Goal: Download file/media

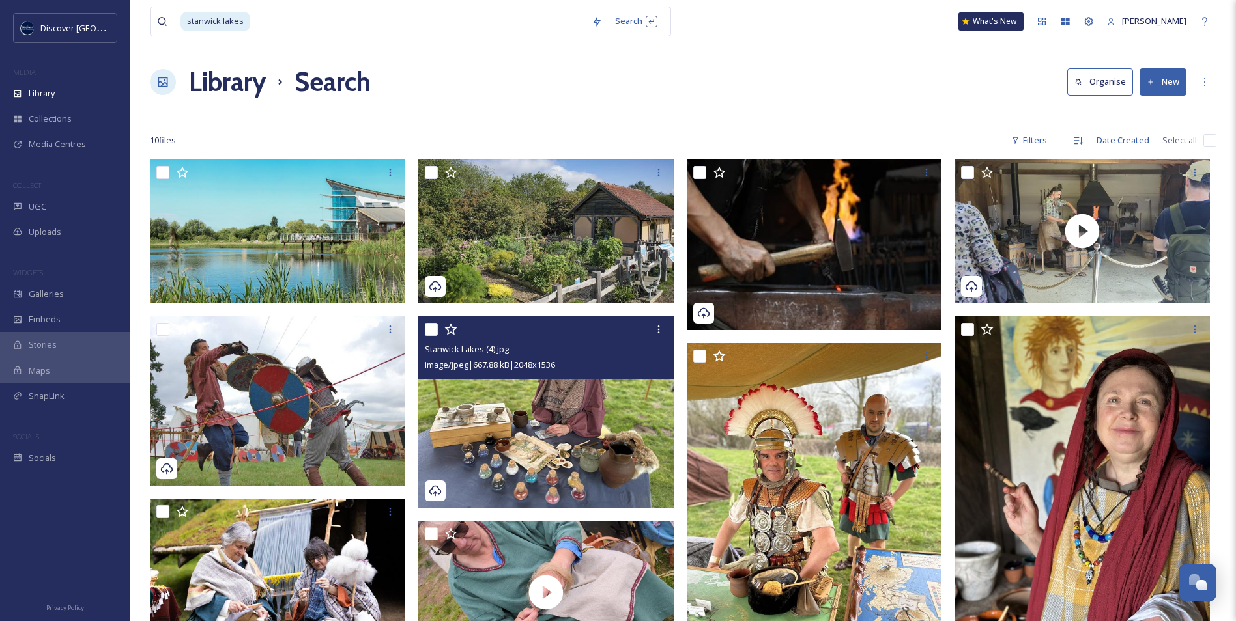
scroll to position [3292, 0]
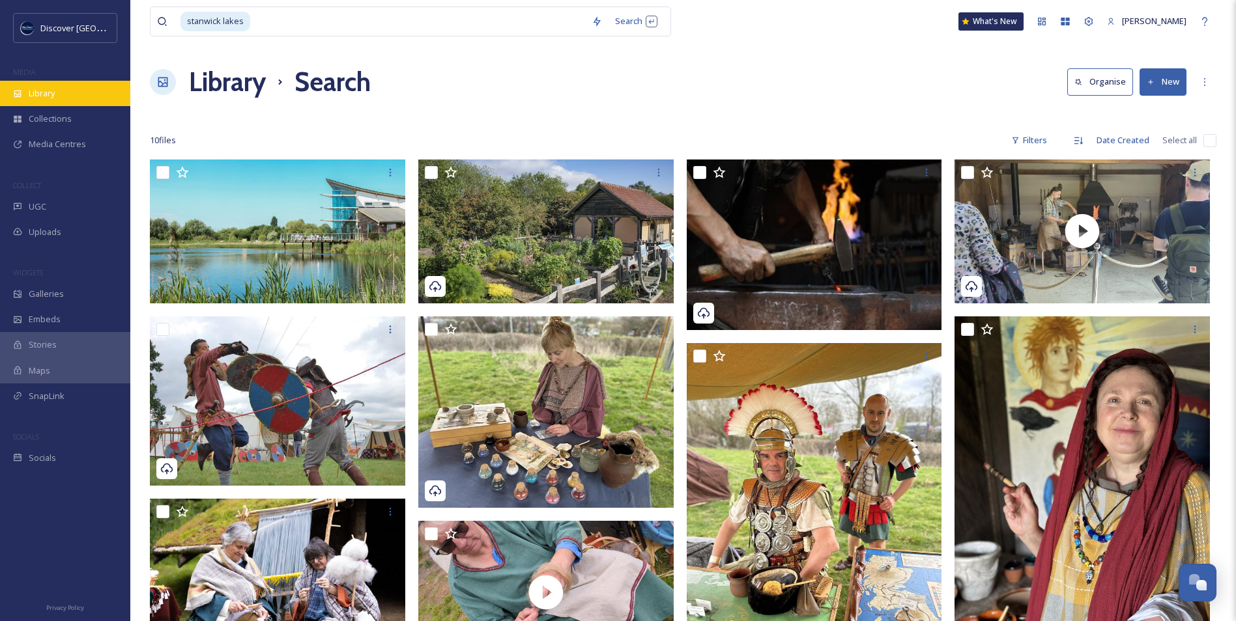
click at [66, 106] on div "Library" at bounding box center [65, 93] width 130 height 25
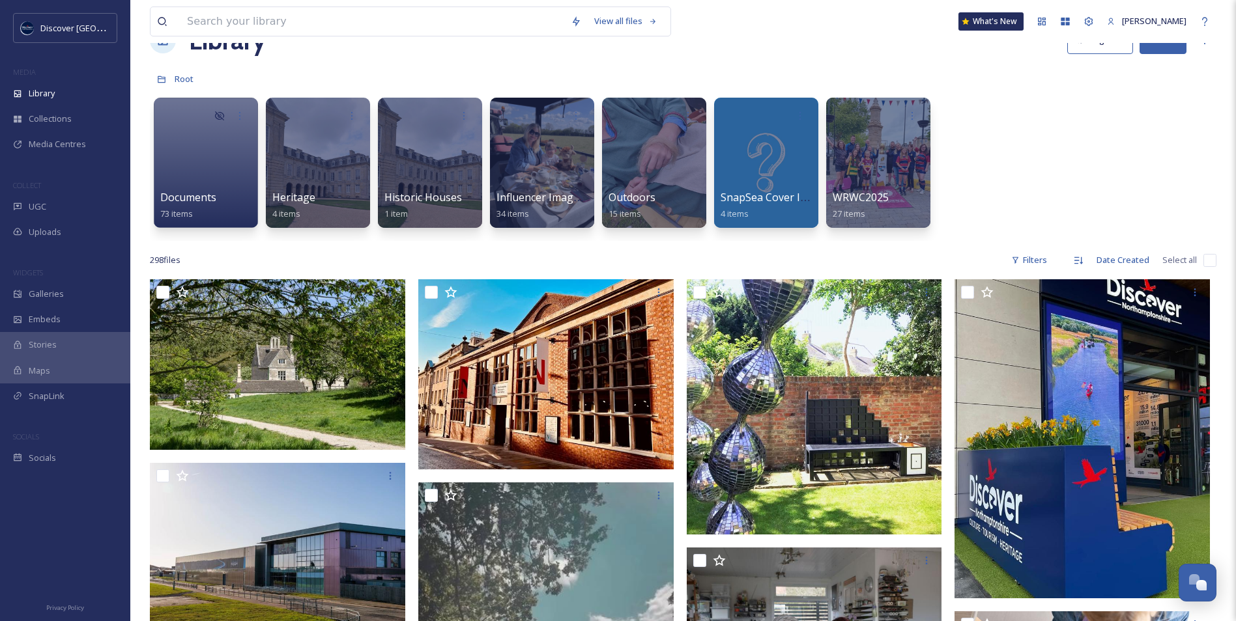
scroll to position [65, 0]
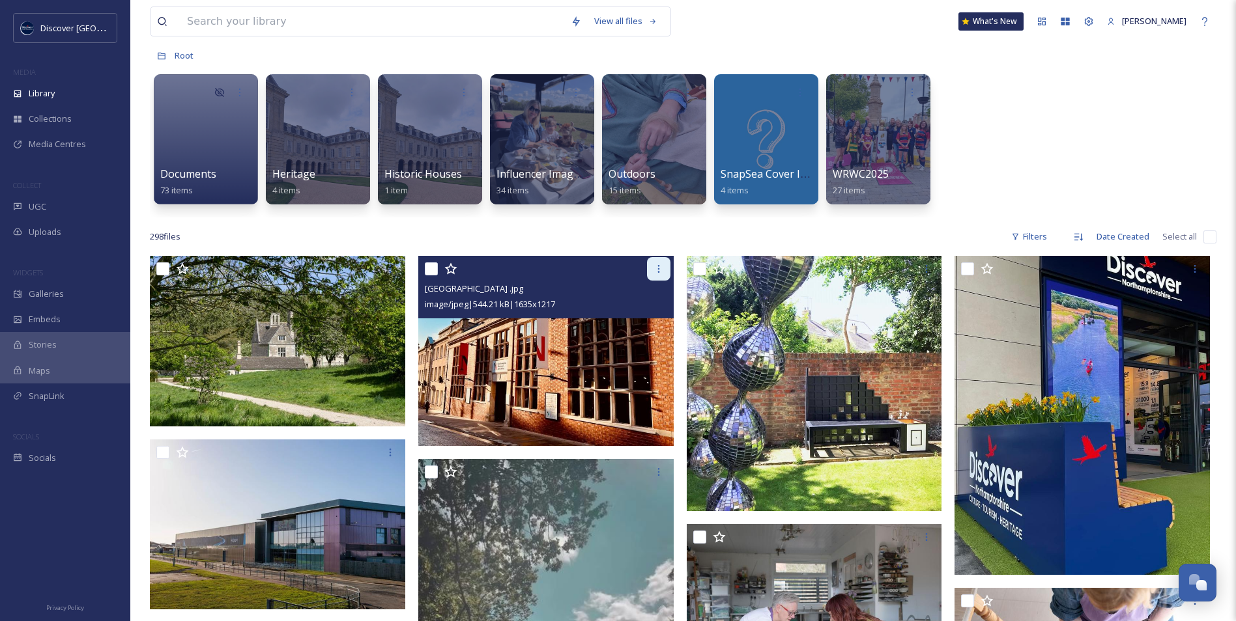
click at [659, 272] on icon at bounding box center [658, 269] width 10 height 10
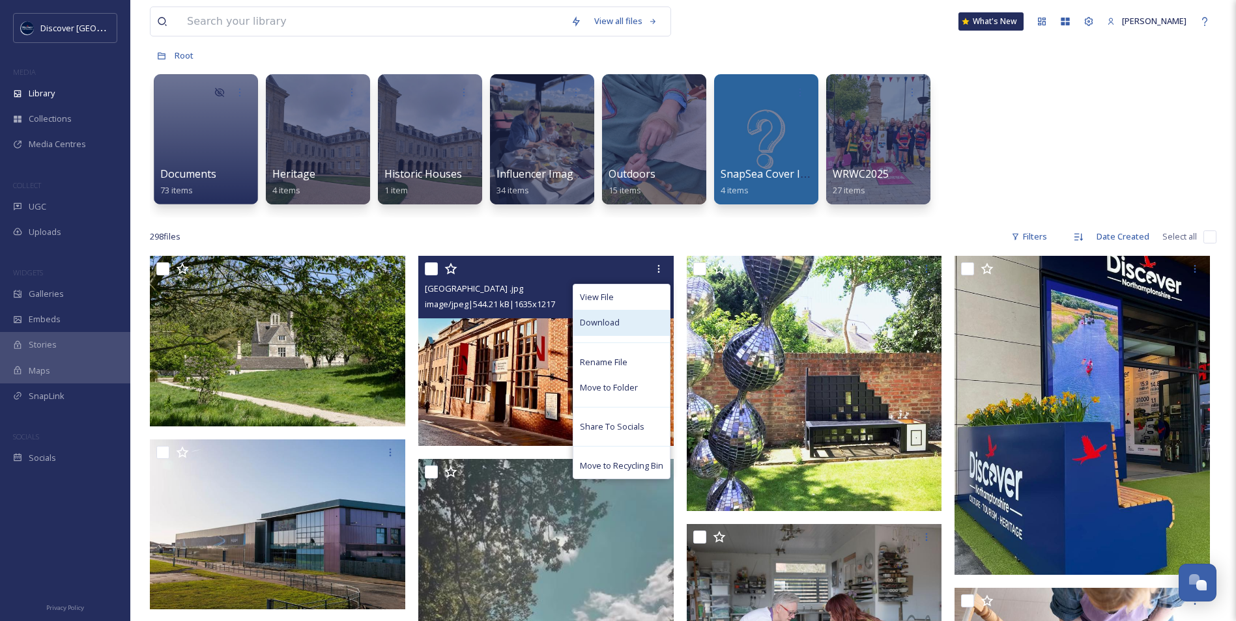
click at [635, 319] on div "Download" at bounding box center [621, 322] width 96 height 25
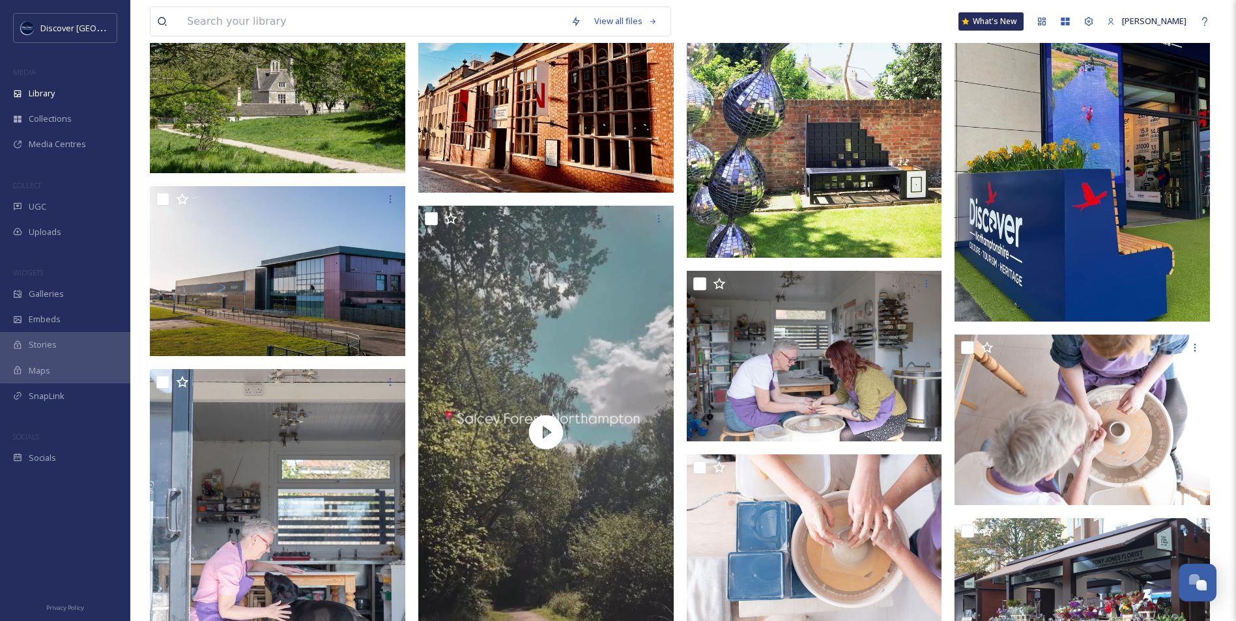
scroll to position [391, 0]
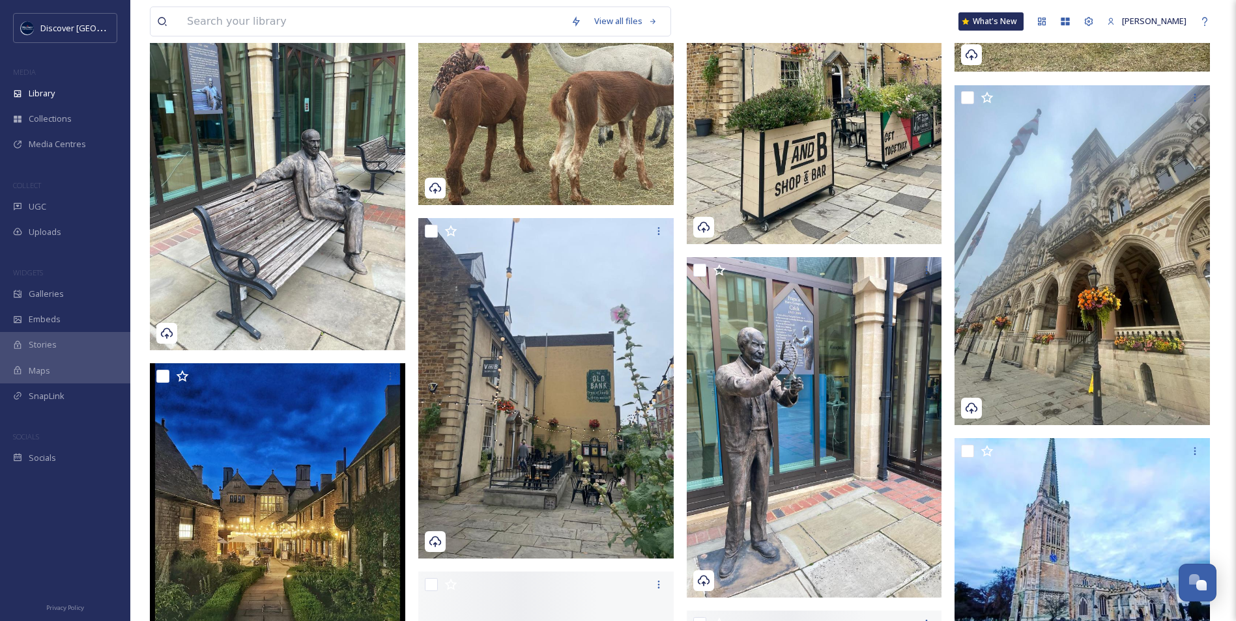
scroll to position [10032, 0]
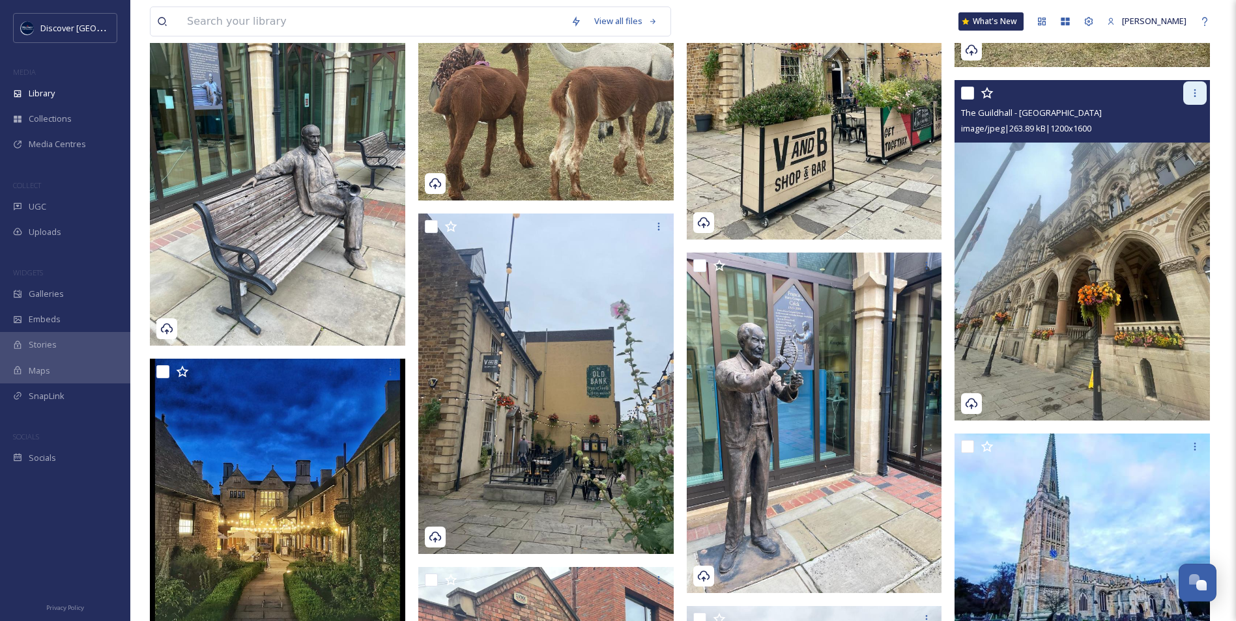
click at [1197, 94] on icon at bounding box center [1195, 93] width 10 height 10
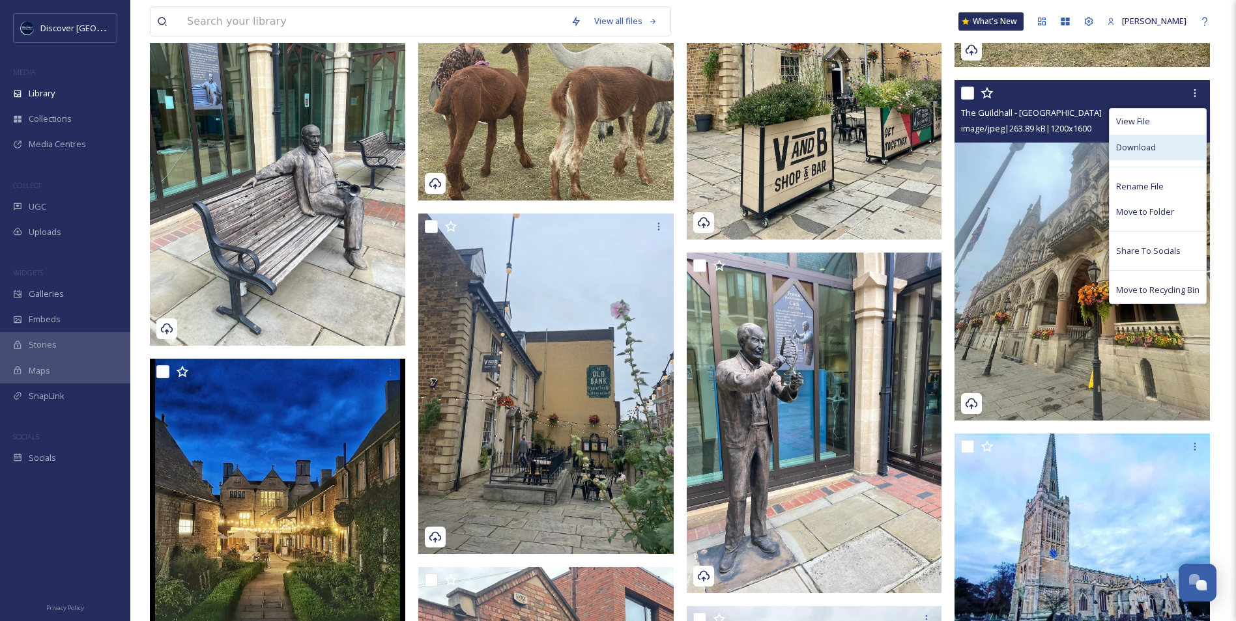
click at [1154, 146] on span "Download" at bounding box center [1136, 147] width 40 height 12
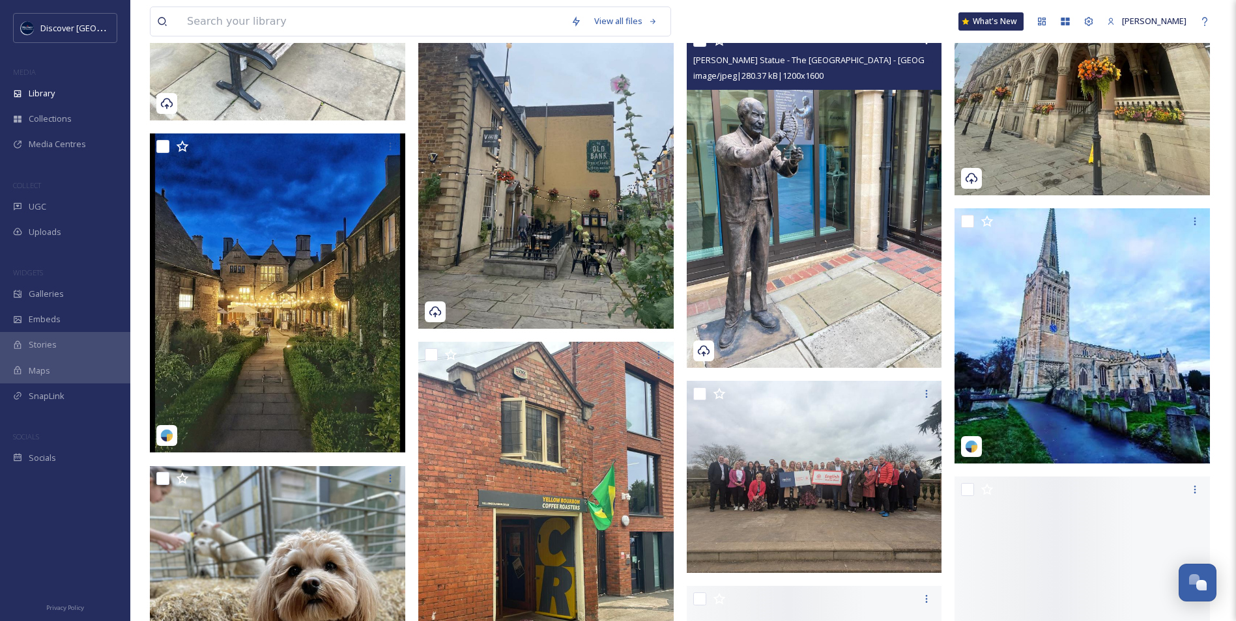
scroll to position [10293, 0]
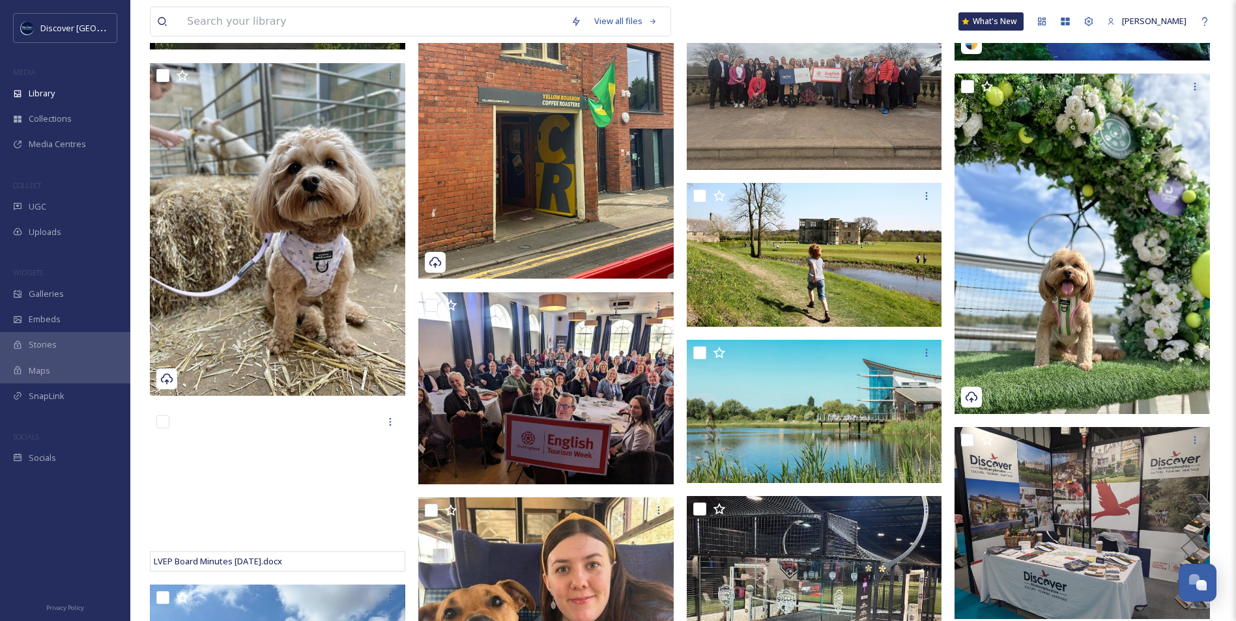
scroll to position [10683, 0]
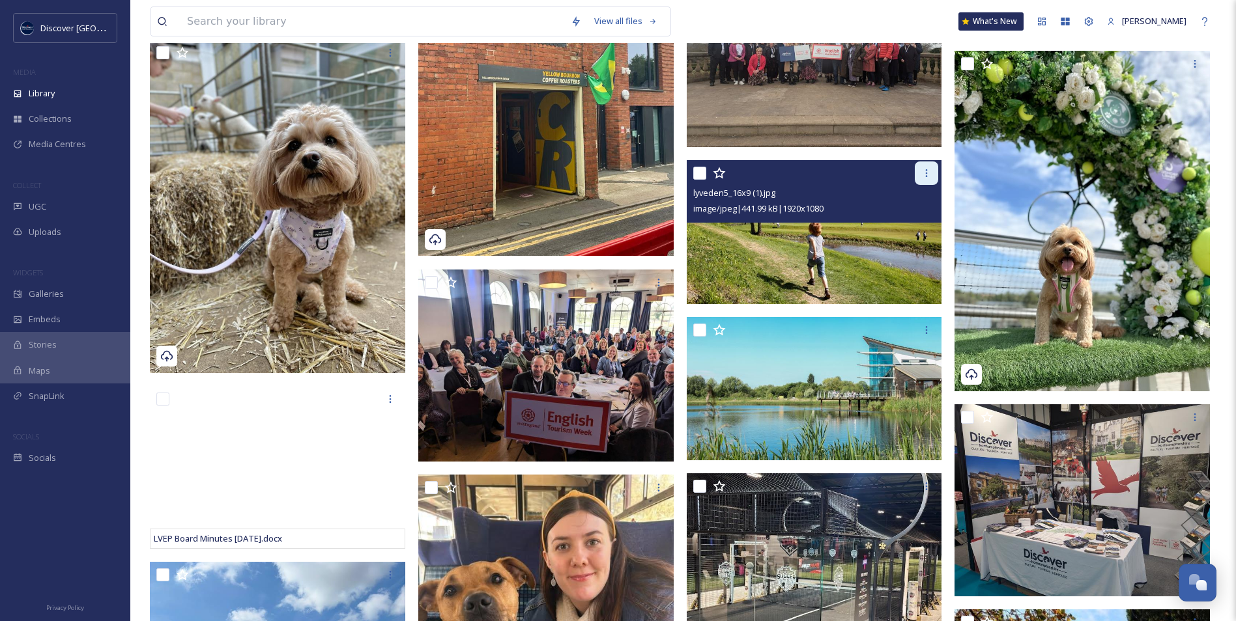
click at [926, 180] on div at bounding box center [926, 173] width 23 height 23
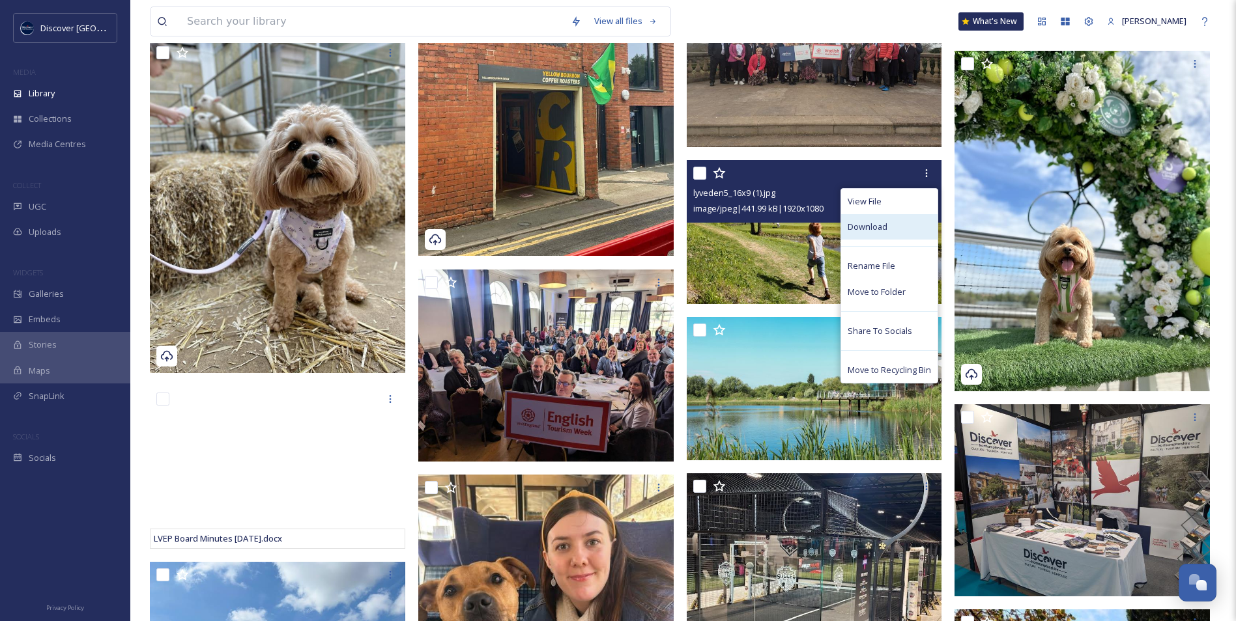
click at [890, 227] on div "Download" at bounding box center [889, 226] width 96 height 25
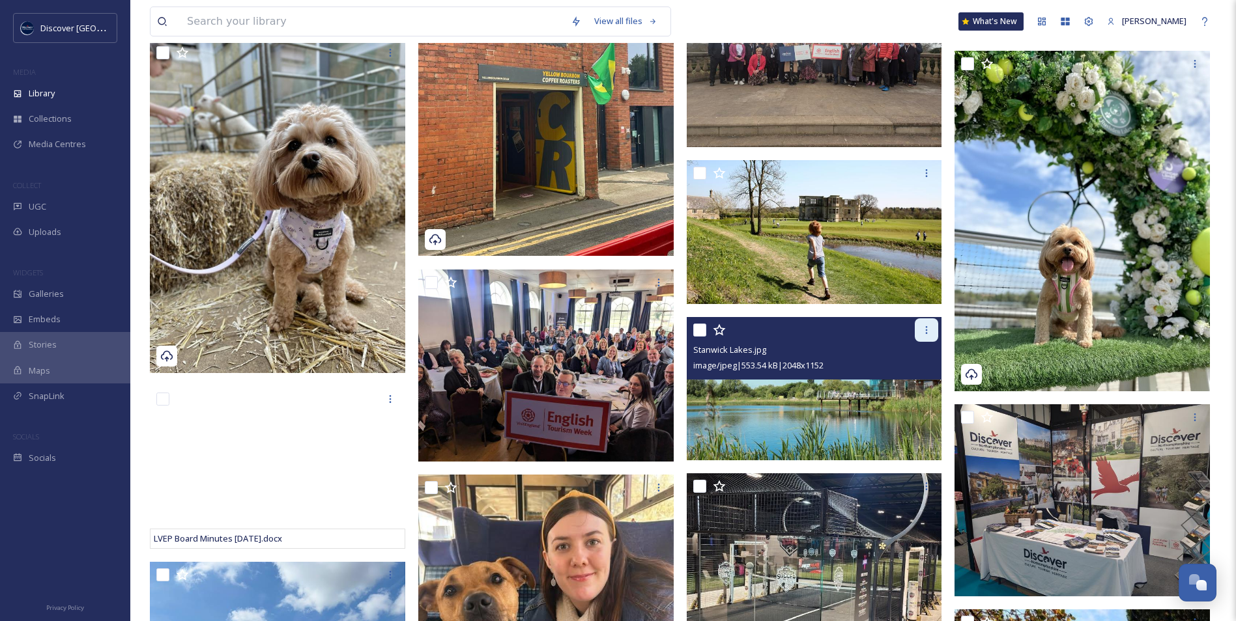
click at [922, 327] on icon at bounding box center [926, 330] width 10 height 10
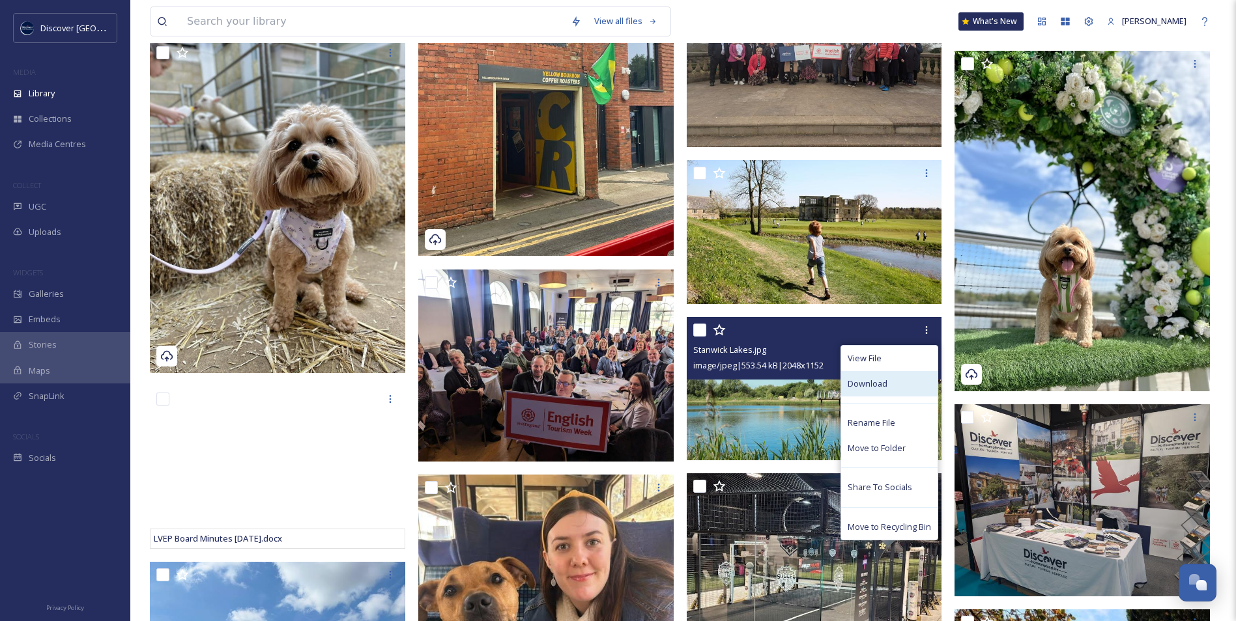
click at [911, 385] on div "Download" at bounding box center [889, 383] width 96 height 25
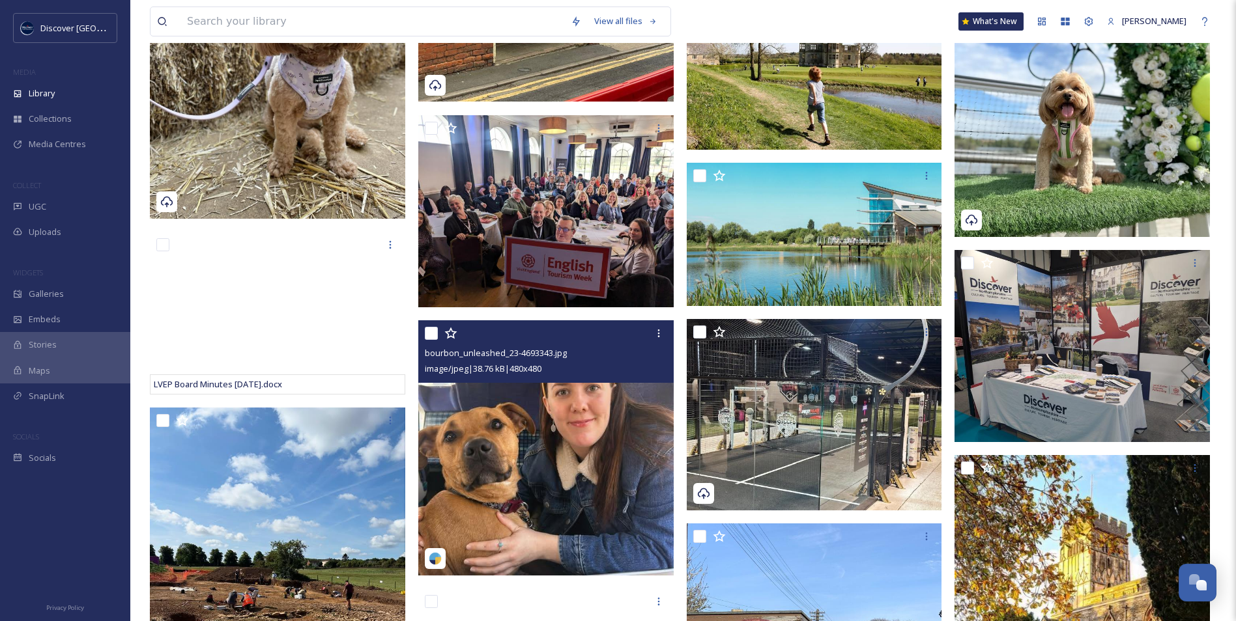
scroll to position [10944, 0]
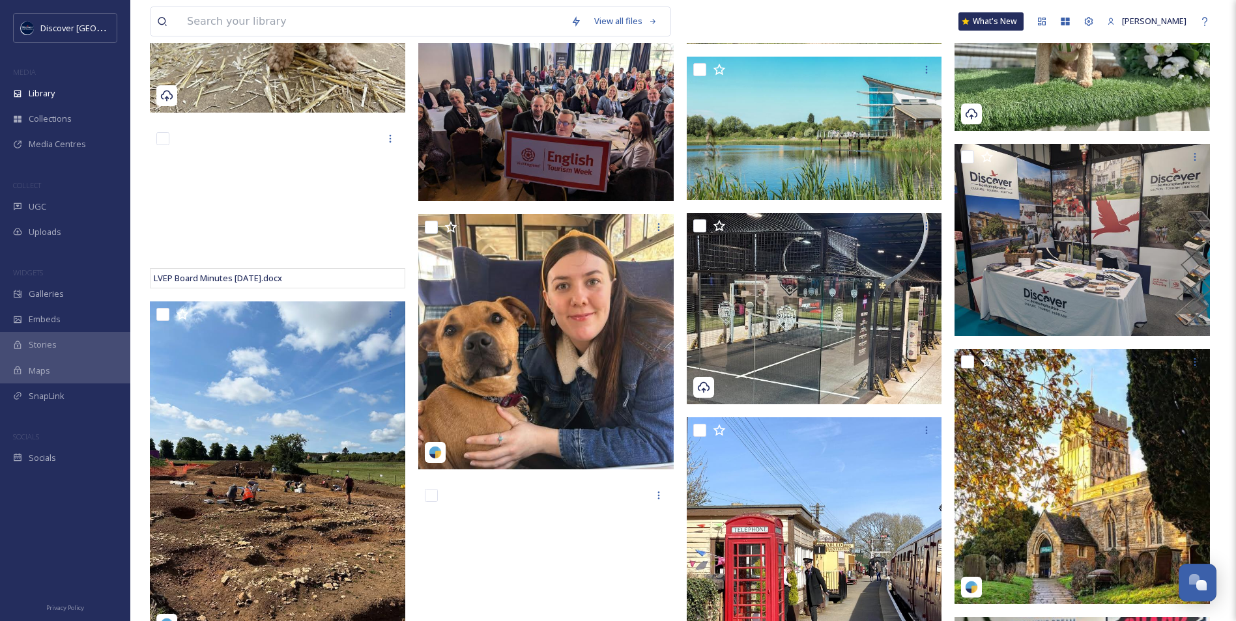
click at [679, 416] on div "Discover Northamptonshire LVEP Growth Plan - final with RG comments [DATE] (005…" at bounding box center [549, 614] width 262 height 22474
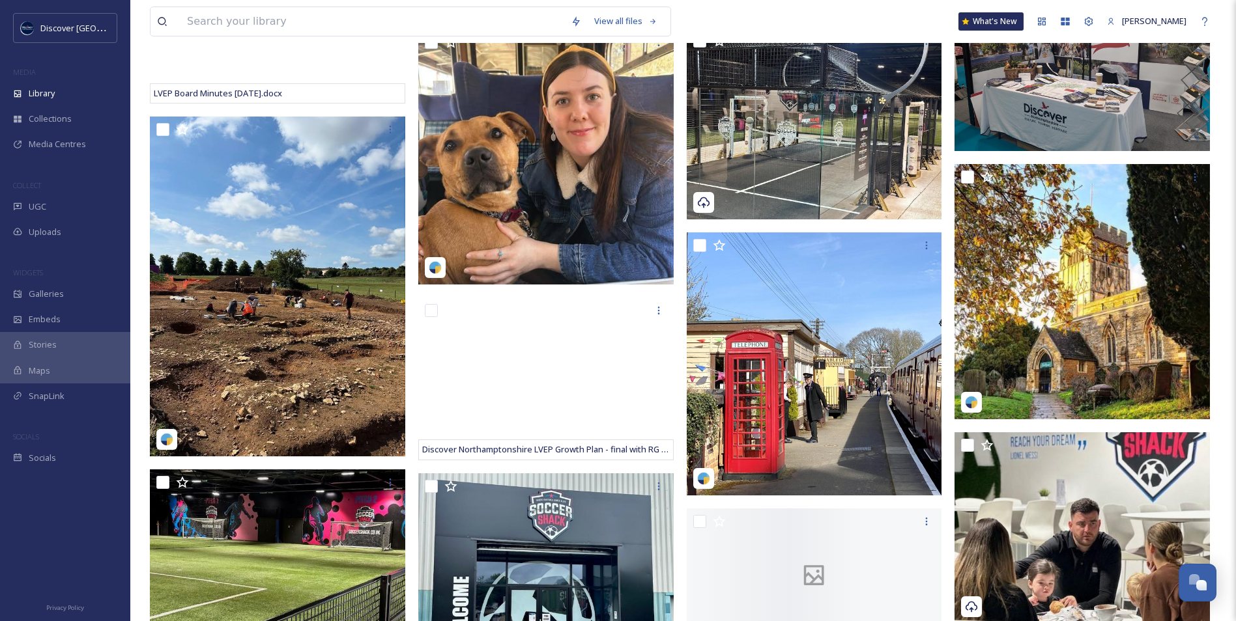
scroll to position [11205, 0]
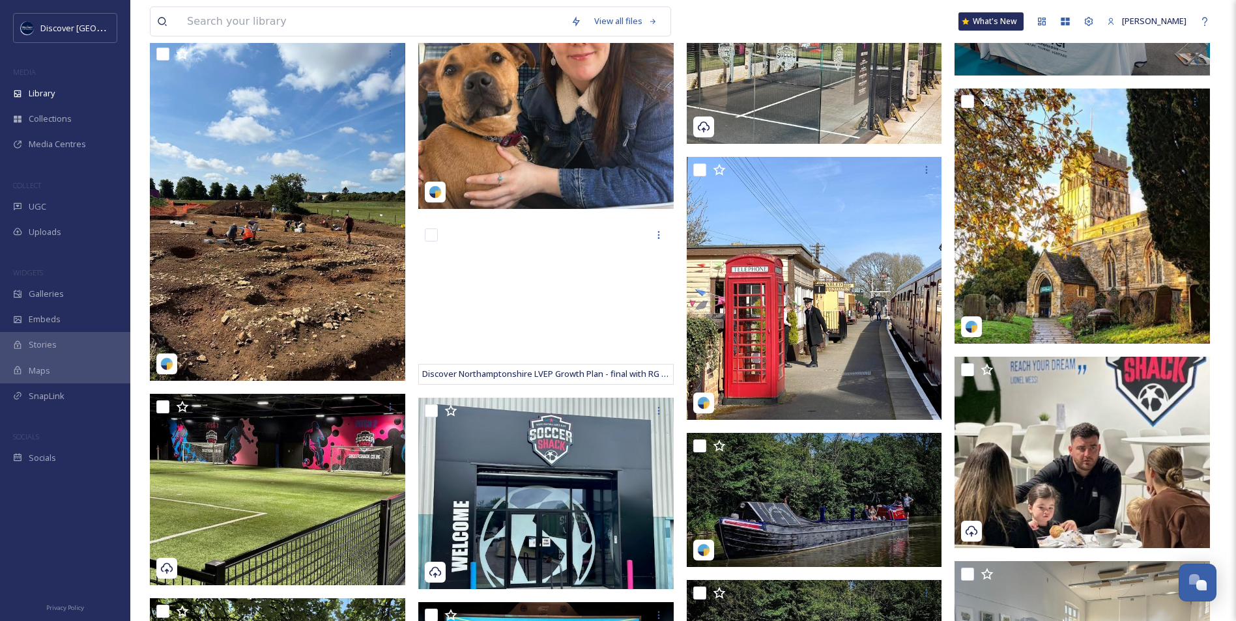
click at [948, 395] on div "LVEP Board Minutes [DATE].docx Discover Northamptonshire LVEP Growth Plan - fin…" at bounding box center [683, 354] width 1066 height 22474
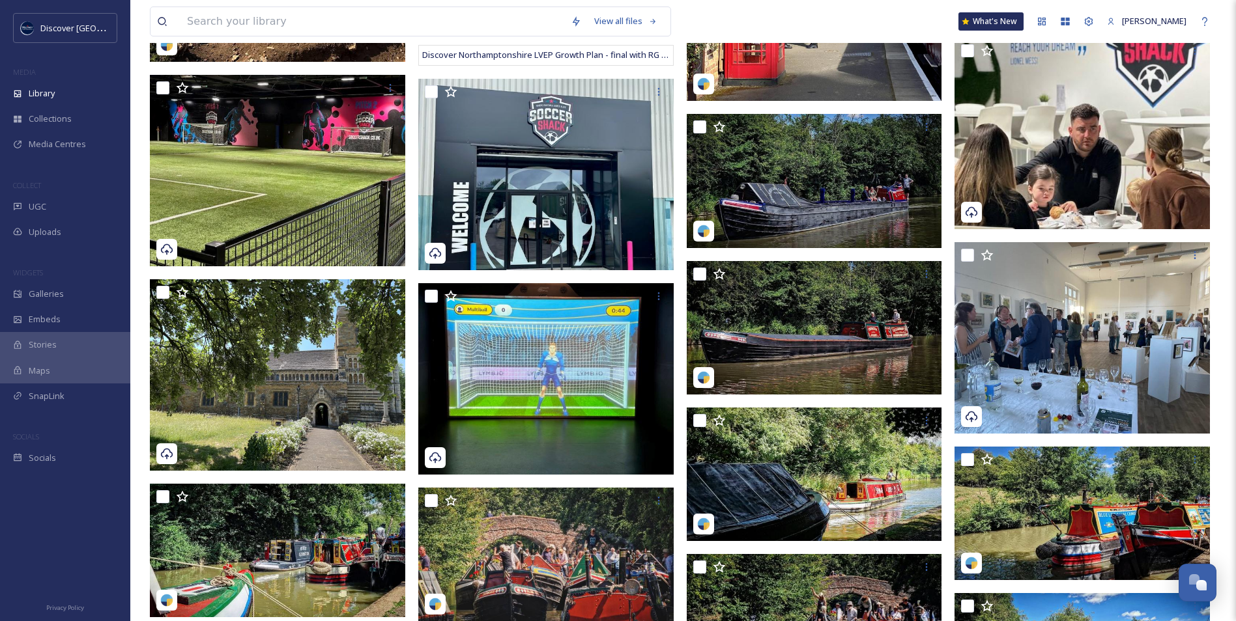
scroll to position [11661, 0]
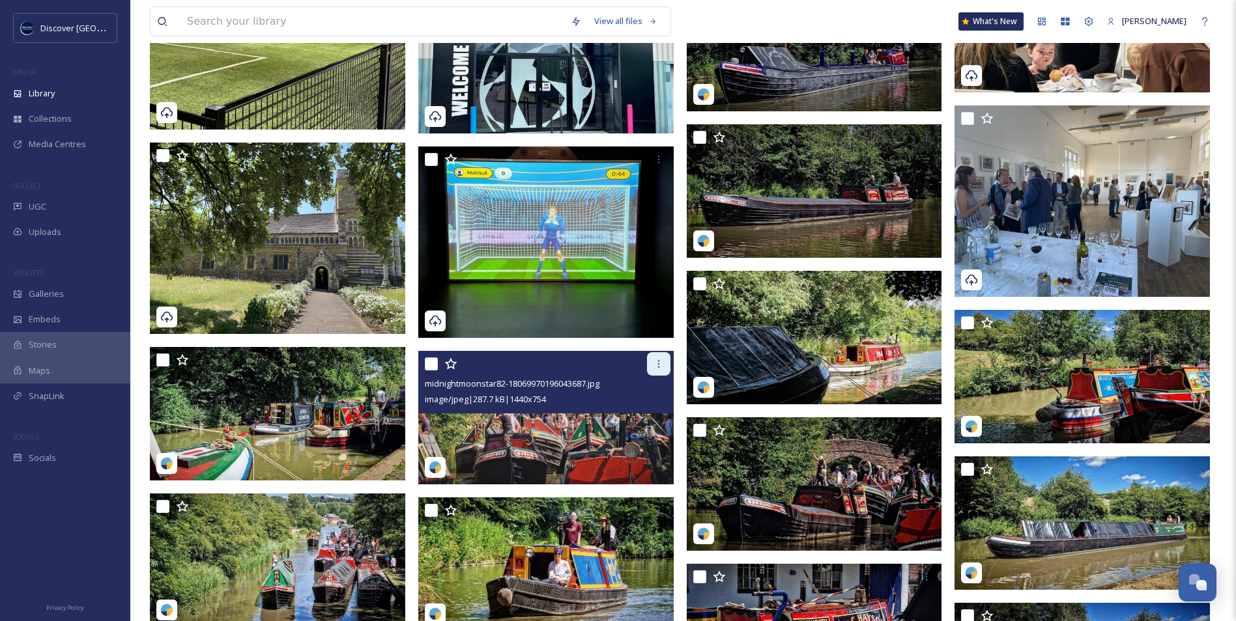
click at [657, 367] on icon at bounding box center [658, 364] width 10 height 10
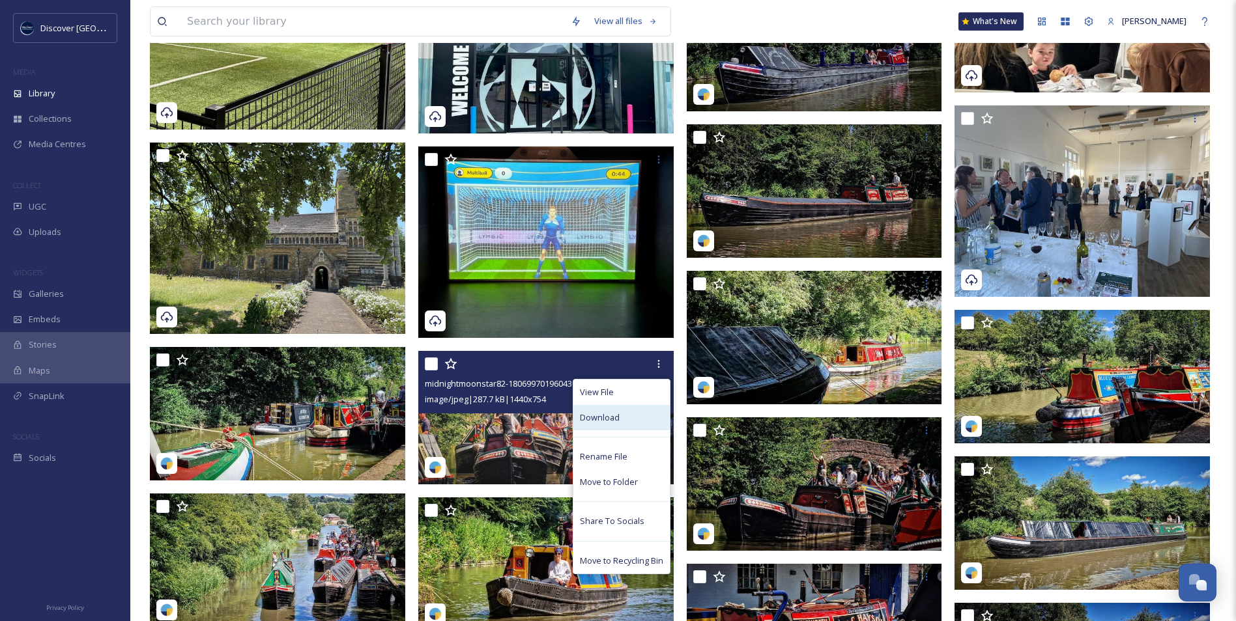
click at [612, 416] on span "Download" at bounding box center [600, 418] width 40 height 12
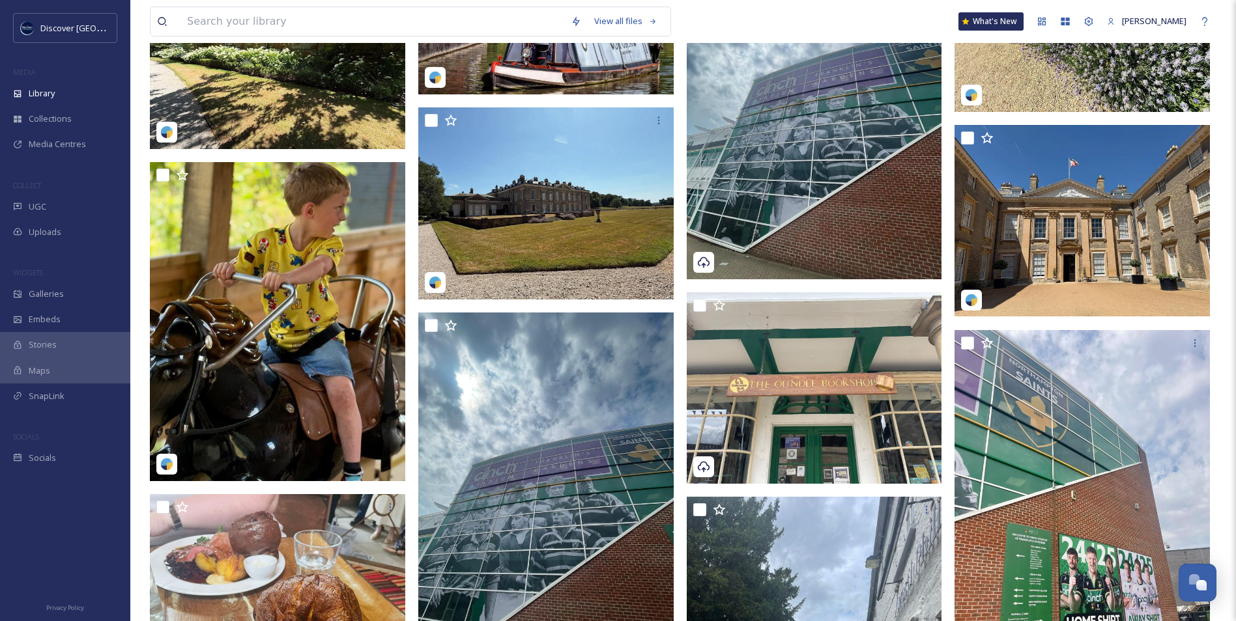
scroll to position [12703, 0]
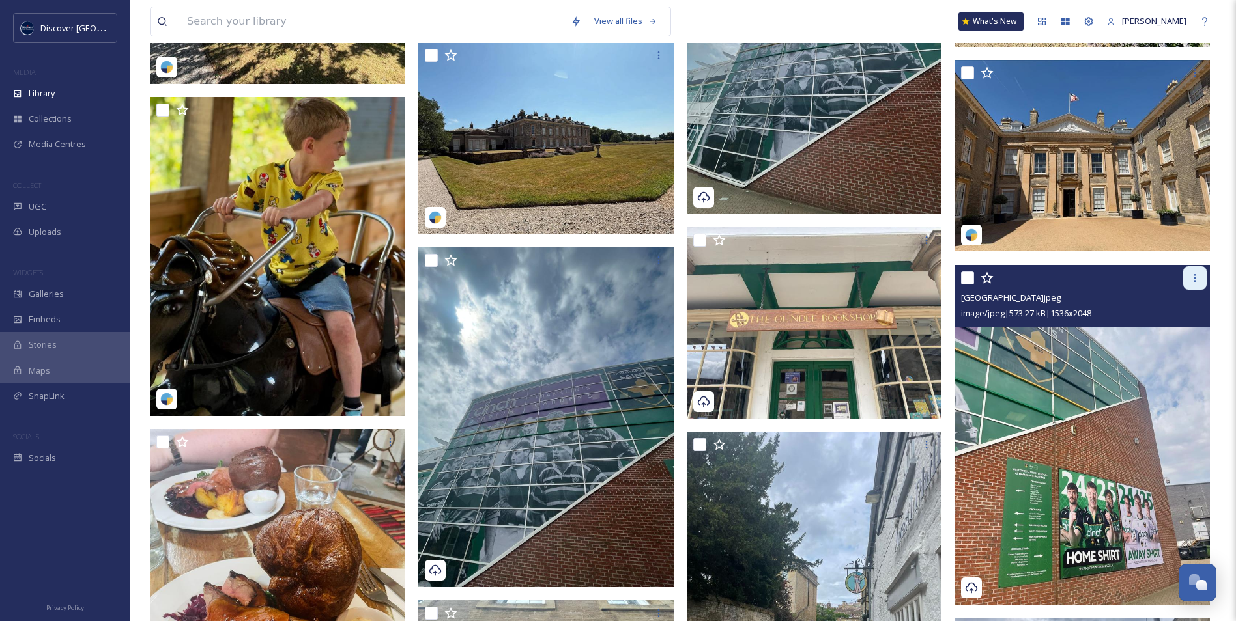
click at [1196, 282] on icon at bounding box center [1195, 278] width 10 height 10
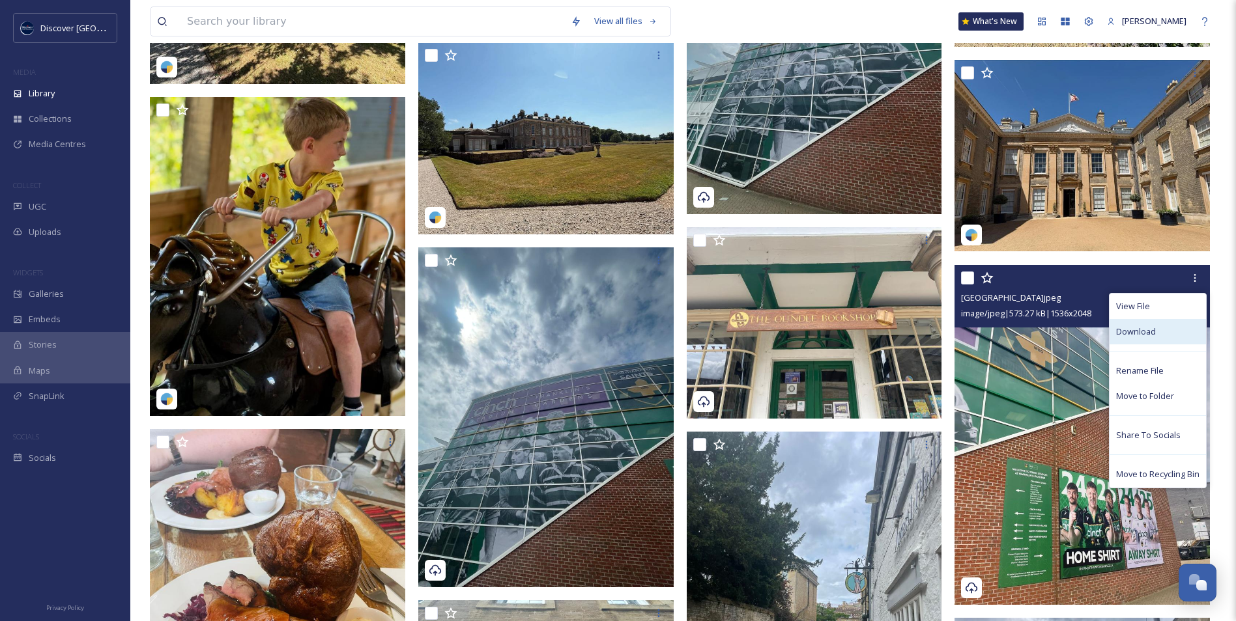
click at [1142, 334] on span "Download" at bounding box center [1136, 332] width 40 height 12
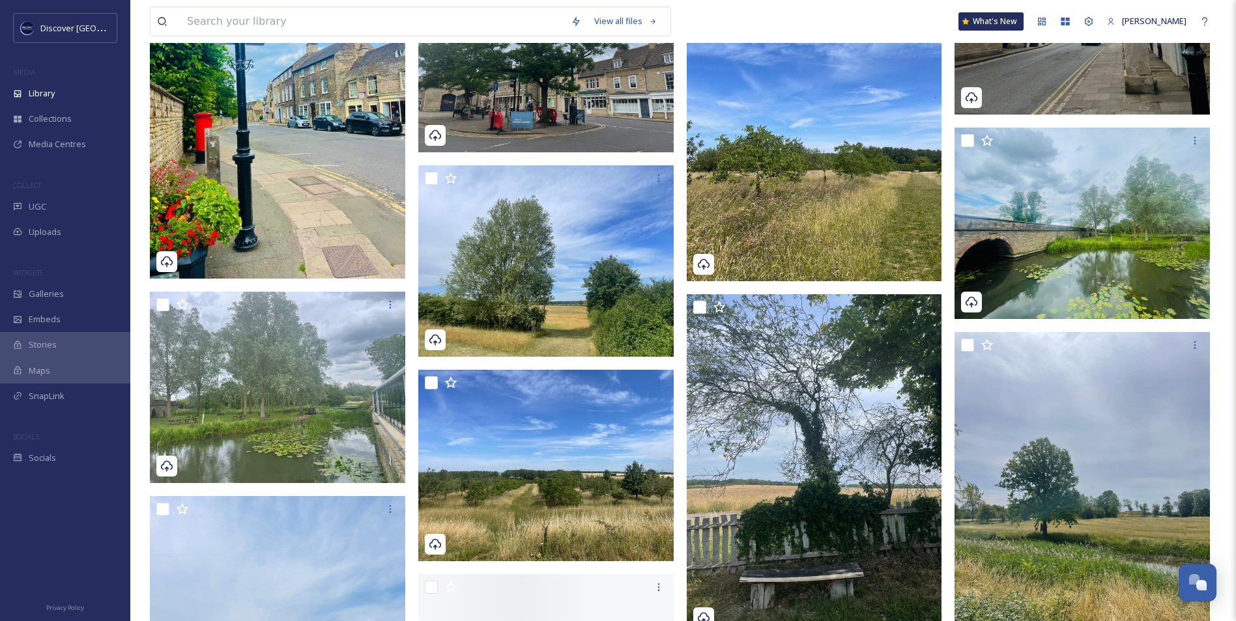
scroll to position [13615, 0]
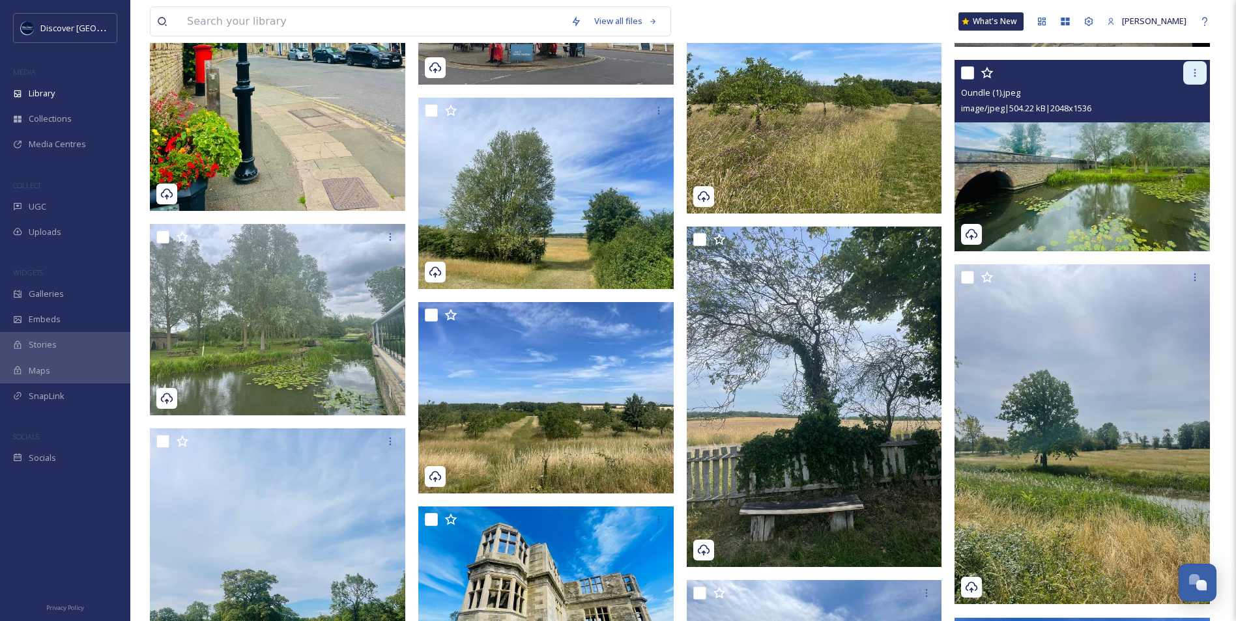
click at [1195, 79] on div at bounding box center [1194, 72] width 23 height 23
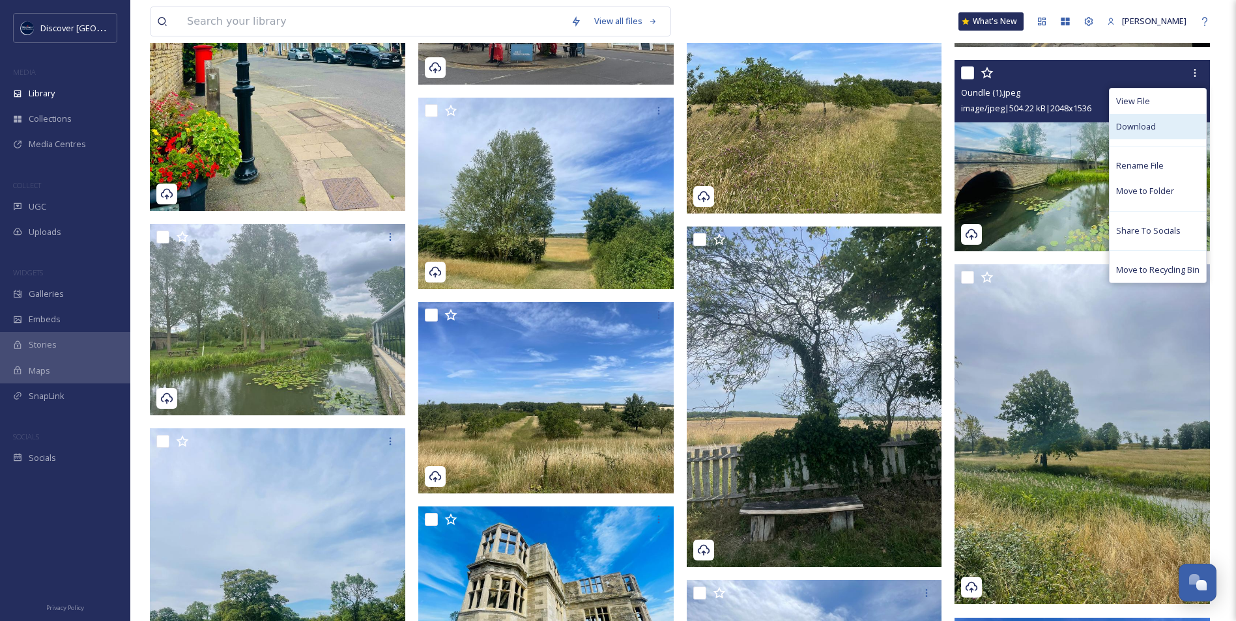
click at [1138, 121] on span "Download" at bounding box center [1136, 127] width 40 height 12
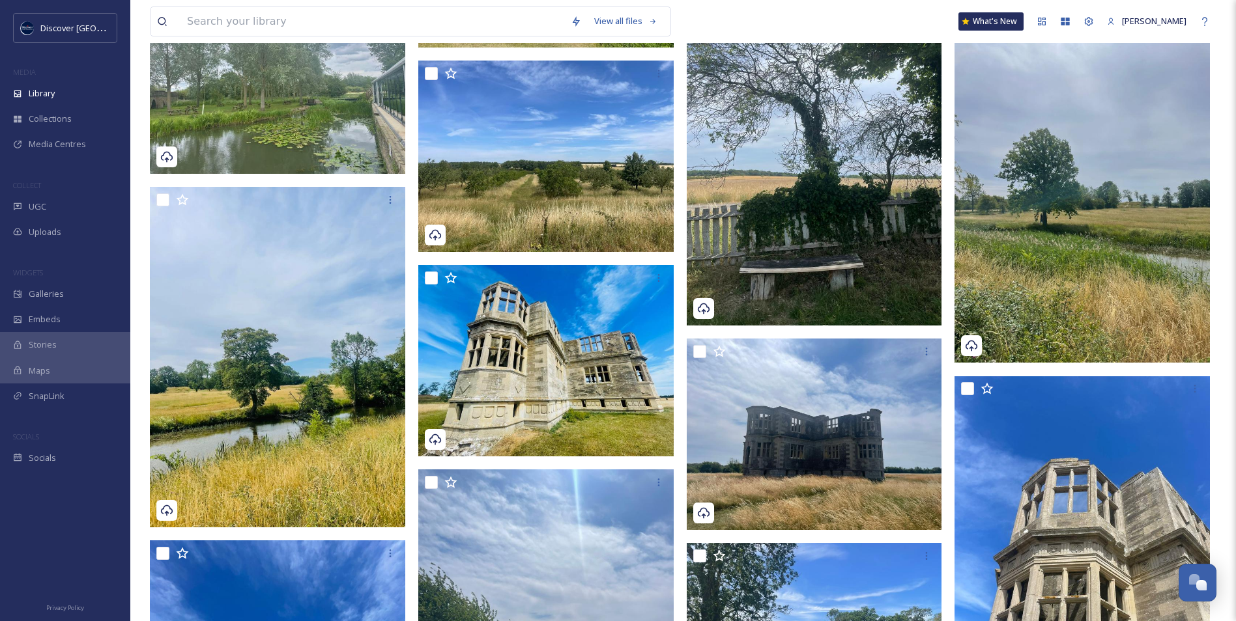
scroll to position [13875, 0]
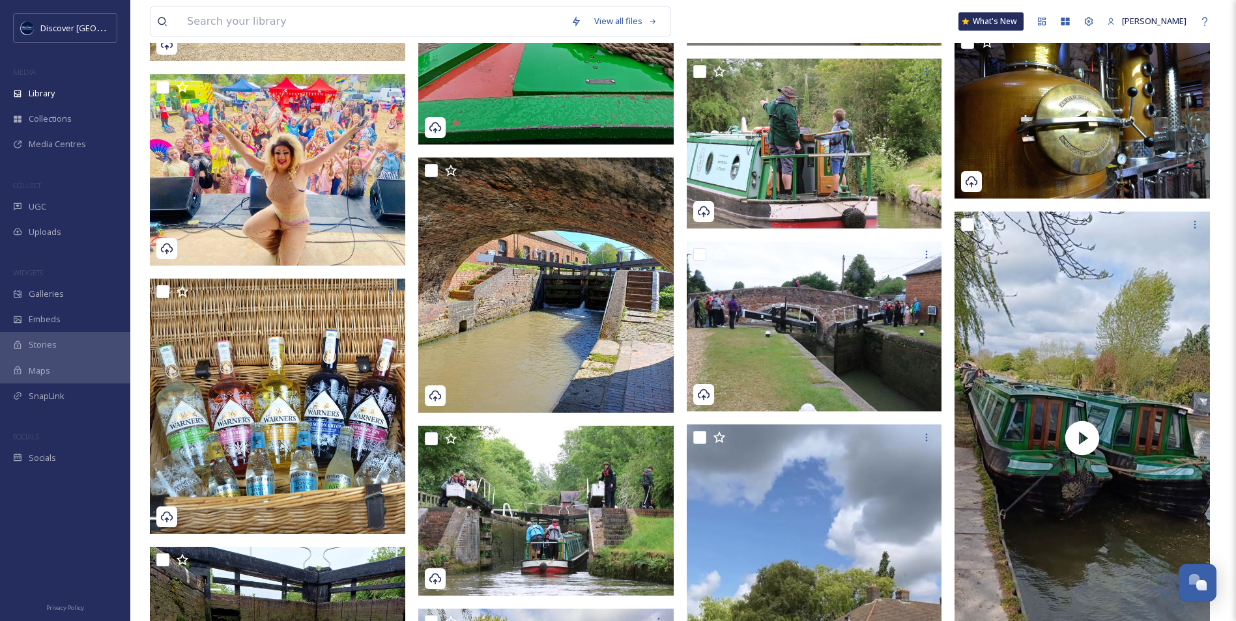
scroll to position [16155, 0]
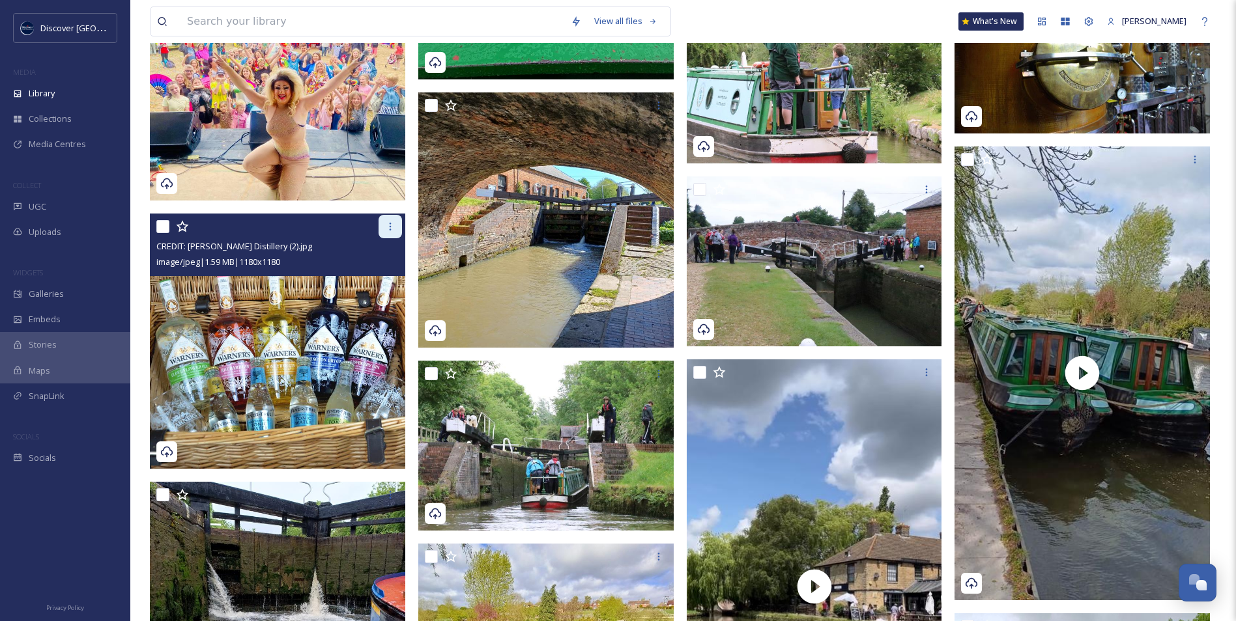
click at [393, 230] on icon at bounding box center [390, 226] width 10 height 10
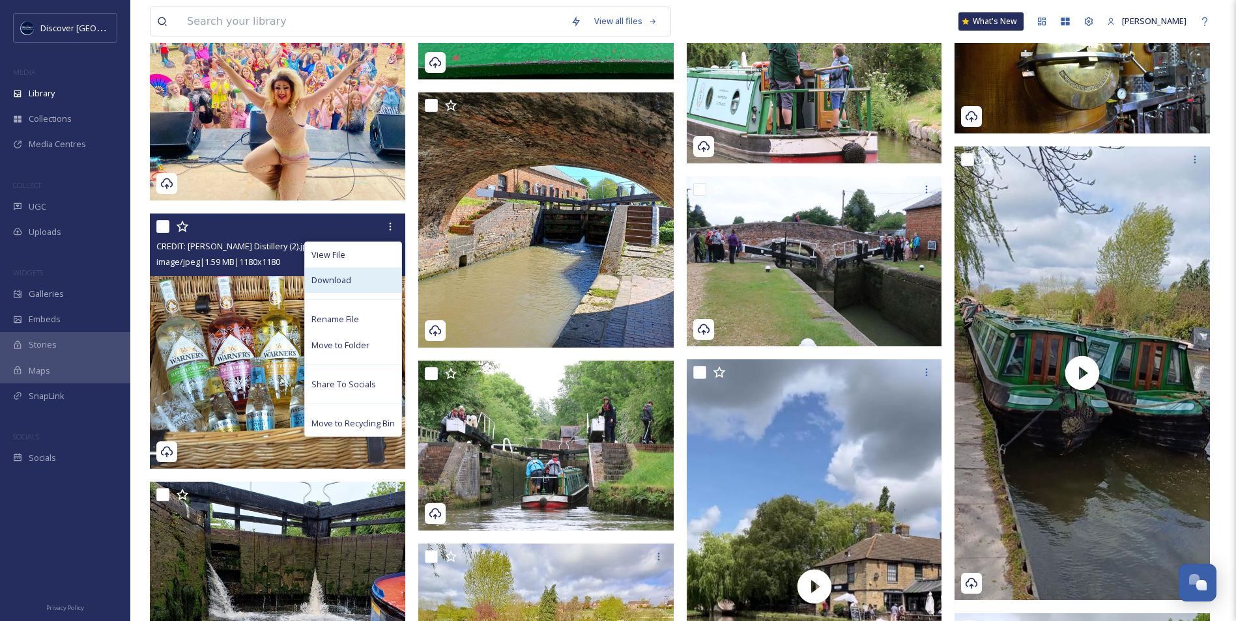
click at [358, 278] on div "Download" at bounding box center [353, 280] width 96 height 25
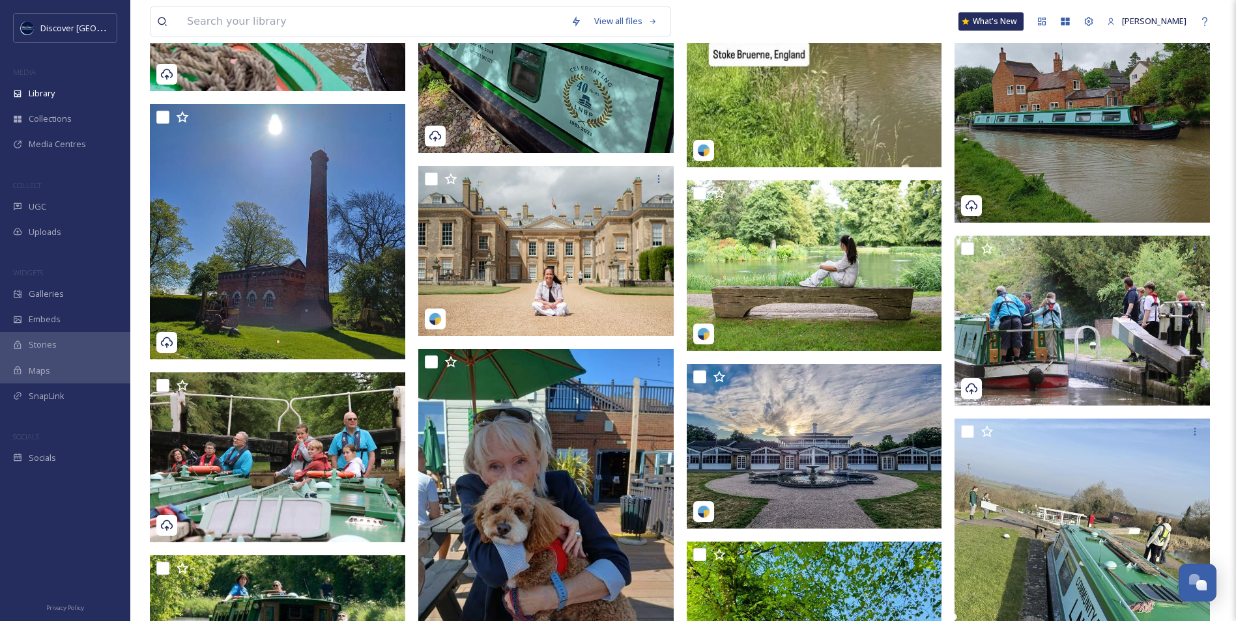
scroll to position [16937, 0]
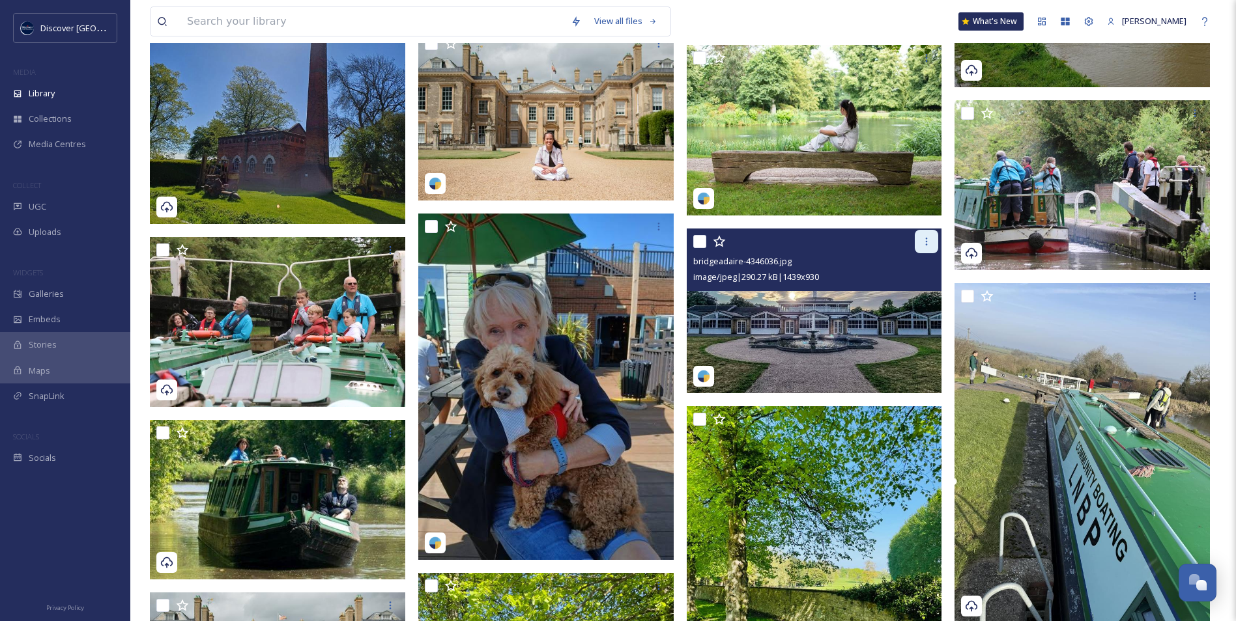
click at [927, 246] on icon at bounding box center [926, 241] width 10 height 10
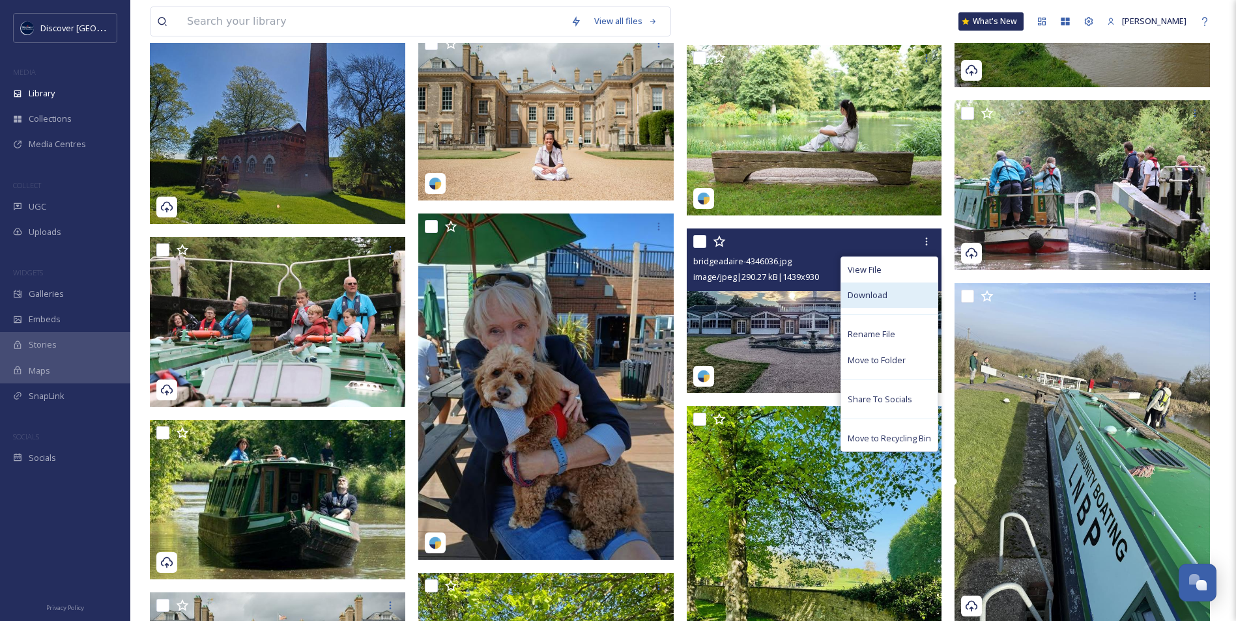
click at [883, 293] on span "Download" at bounding box center [868, 295] width 40 height 12
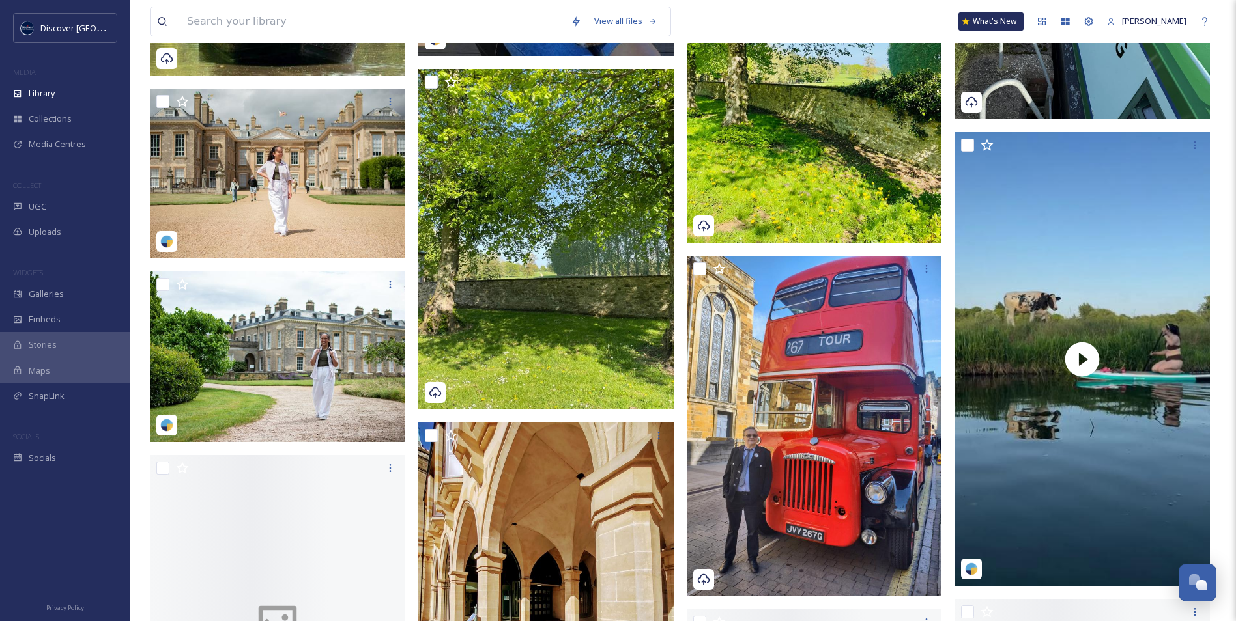
scroll to position [17458, 0]
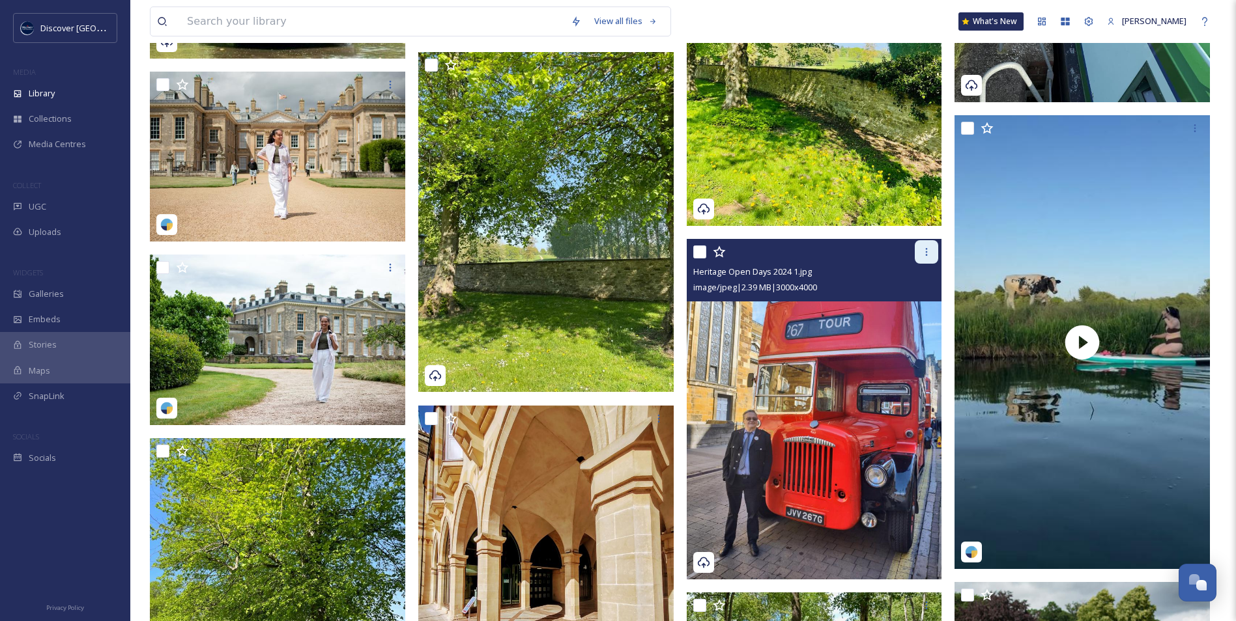
click at [927, 257] on icon at bounding box center [926, 252] width 10 height 10
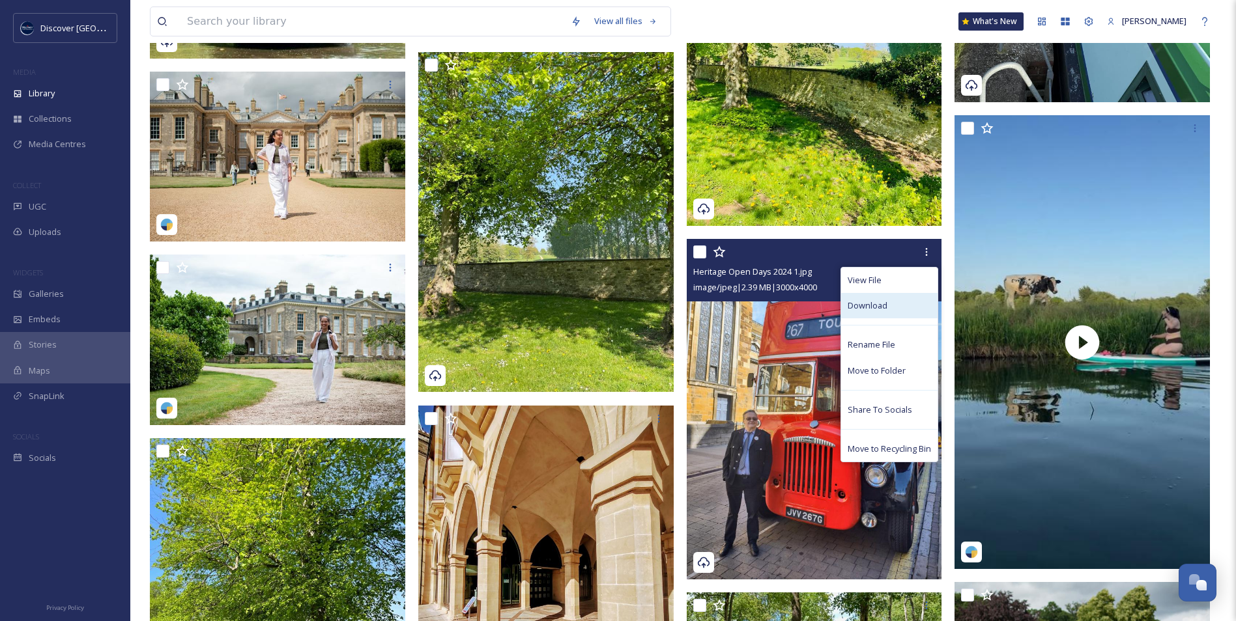
click at [897, 306] on div "Download" at bounding box center [889, 305] width 96 height 25
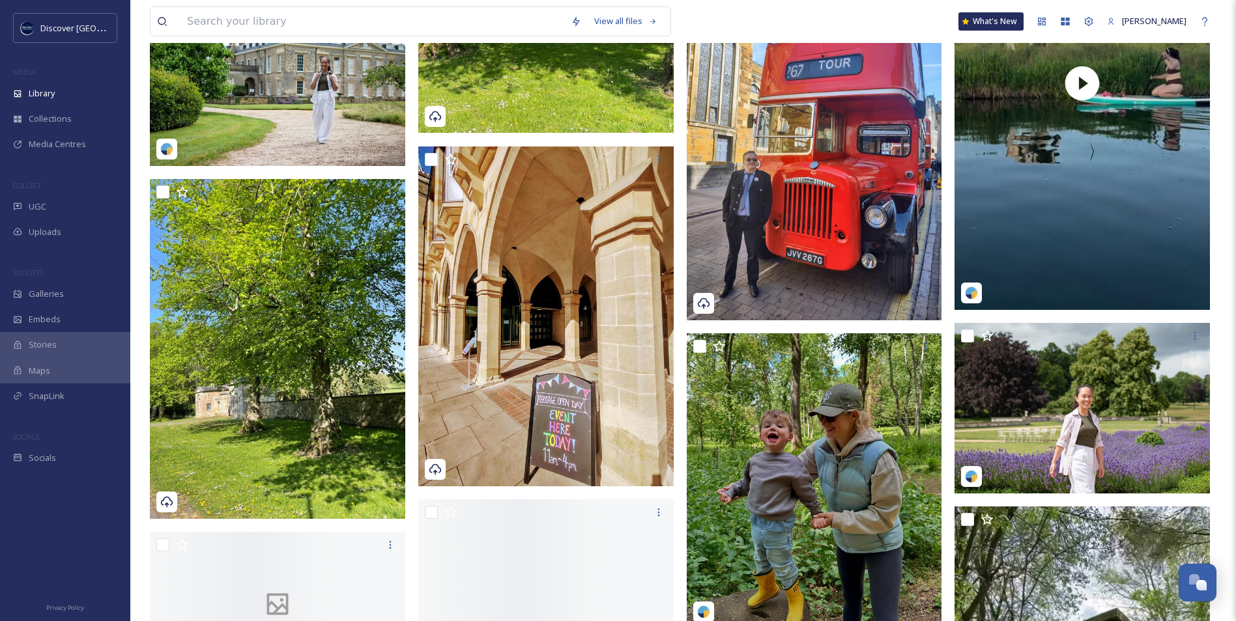
scroll to position [17719, 0]
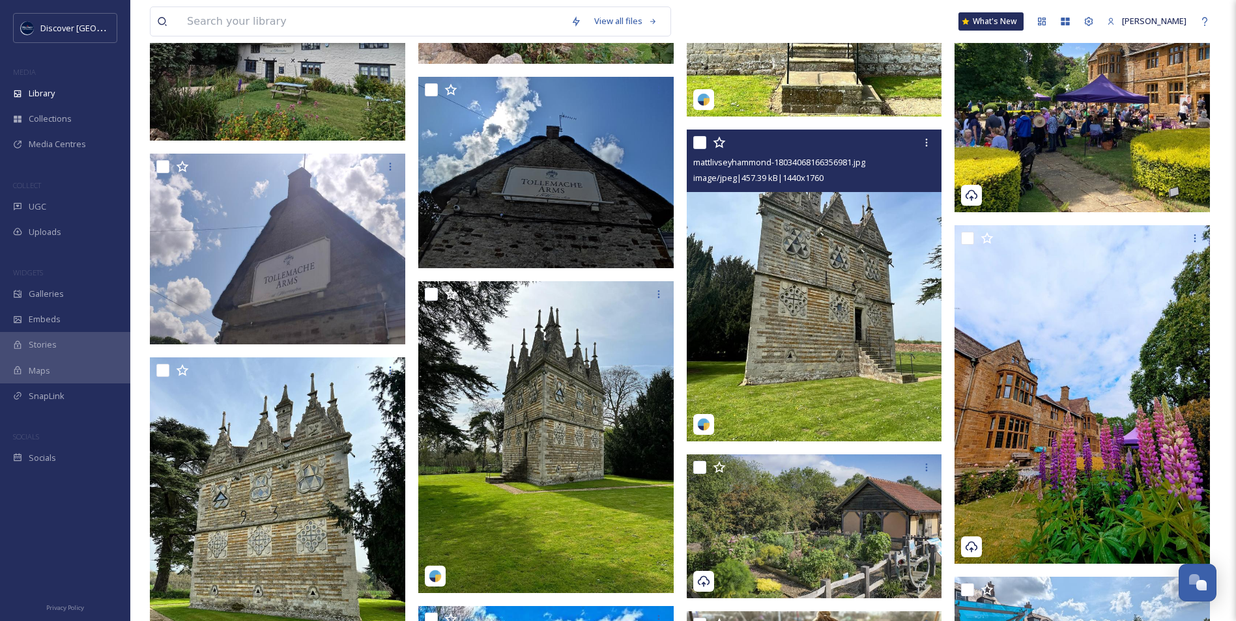
scroll to position [19738, 0]
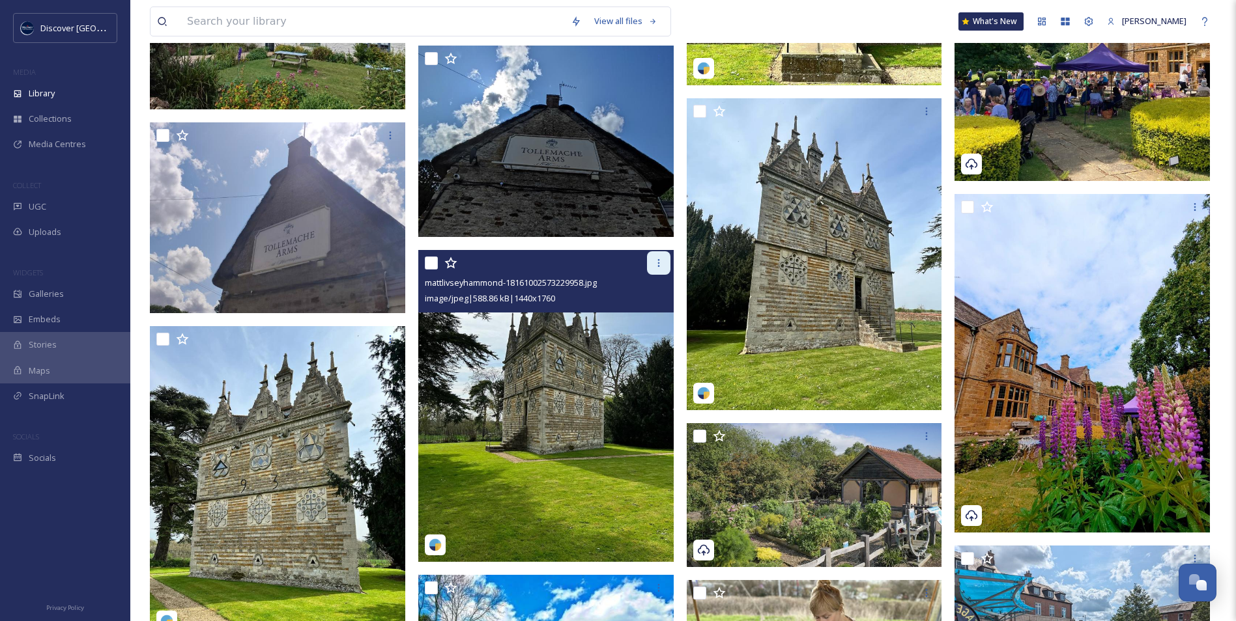
click at [662, 261] on icon at bounding box center [658, 263] width 10 height 10
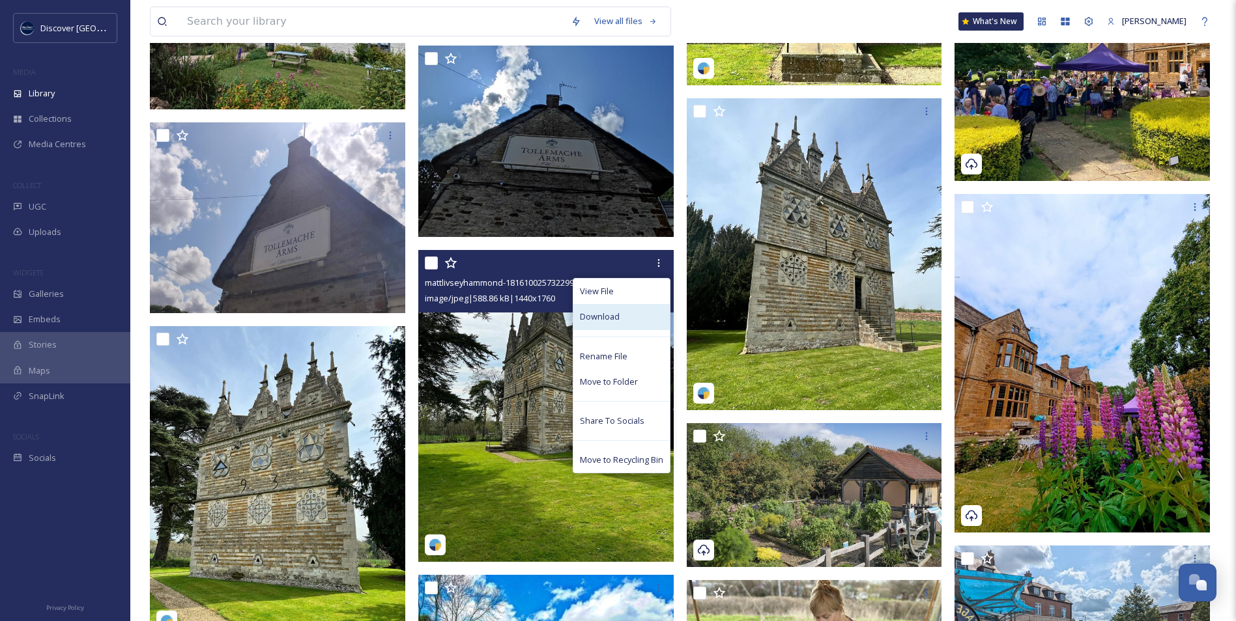
click at [610, 326] on div "Download" at bounding box center [621, 316] width 96 height 25
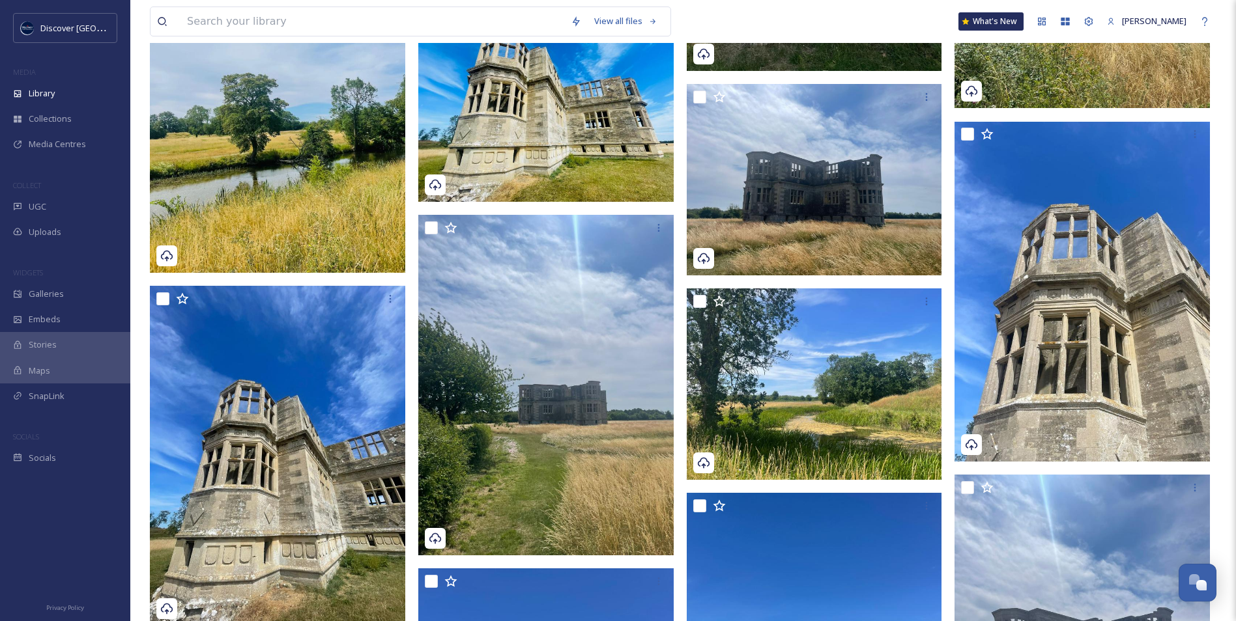
scroll to position [13916, 0]
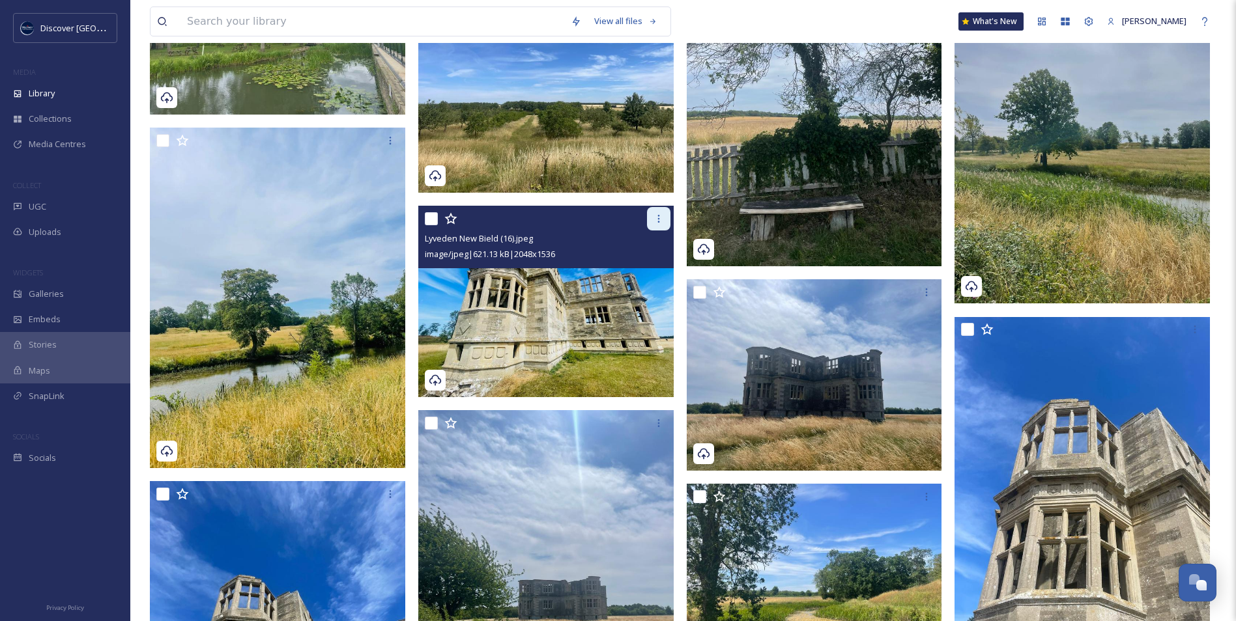
click at [651, 217] on div at bounding box center [658, 218] width 23 height 23
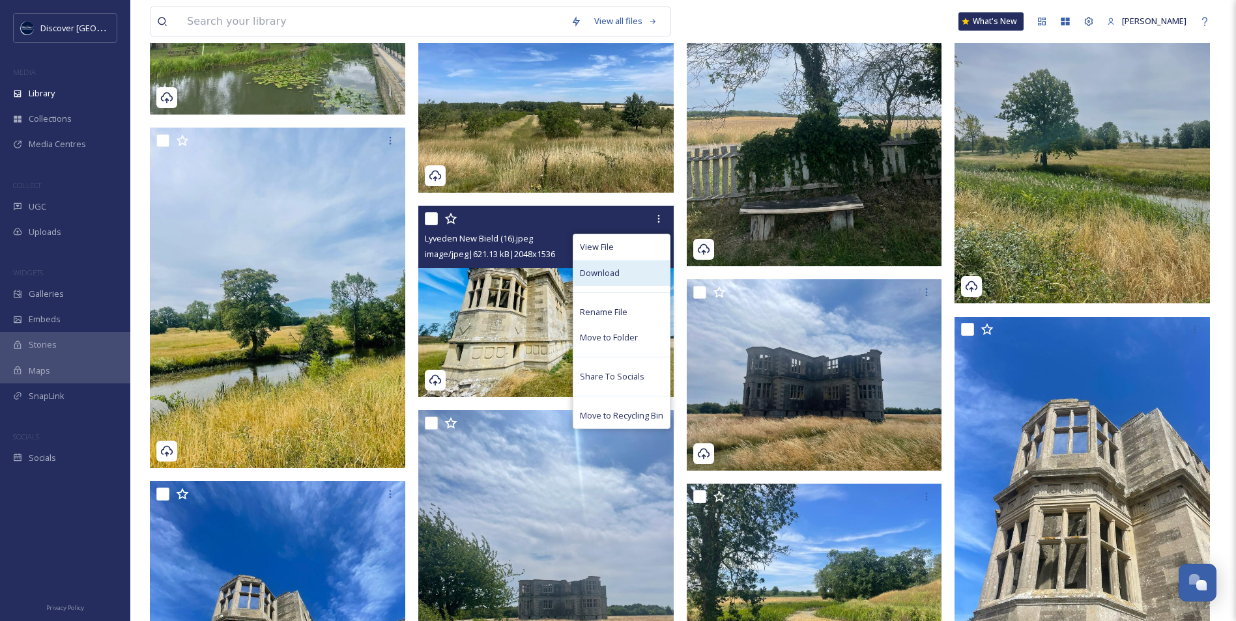
click at [629, 278] on div "Download" at bounding box center [621, 273] width 96 height 25
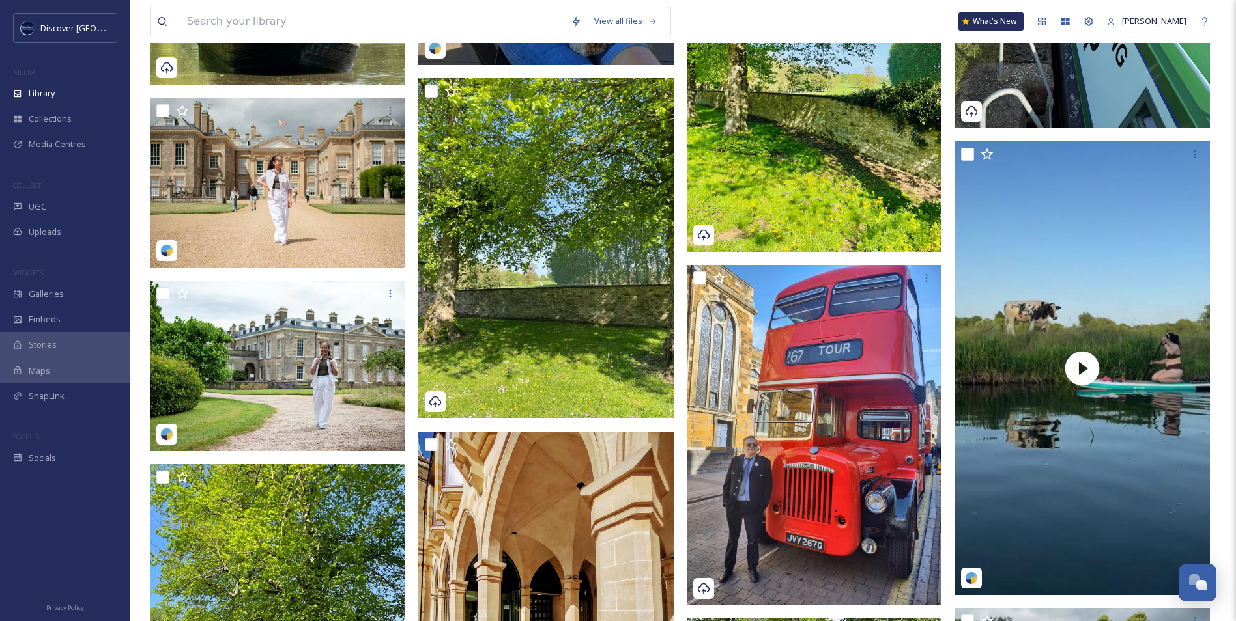
scroll to position [17433, 0]
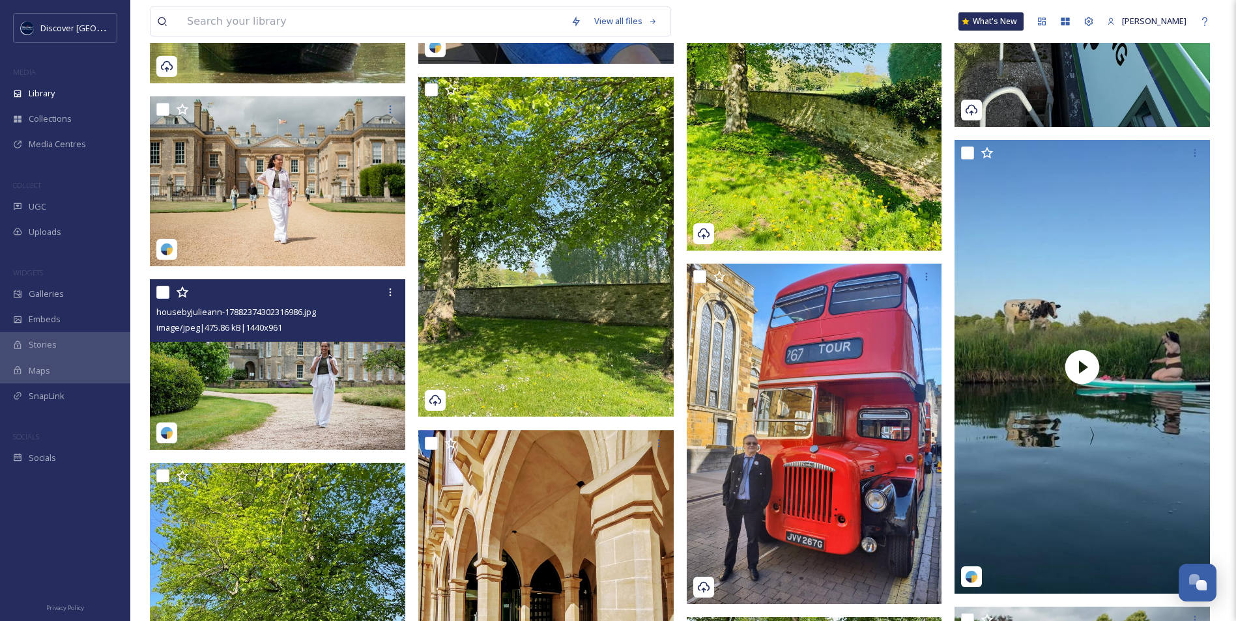
click at [306, 368] on img at bounding box center [277, 364] width 255 height 171
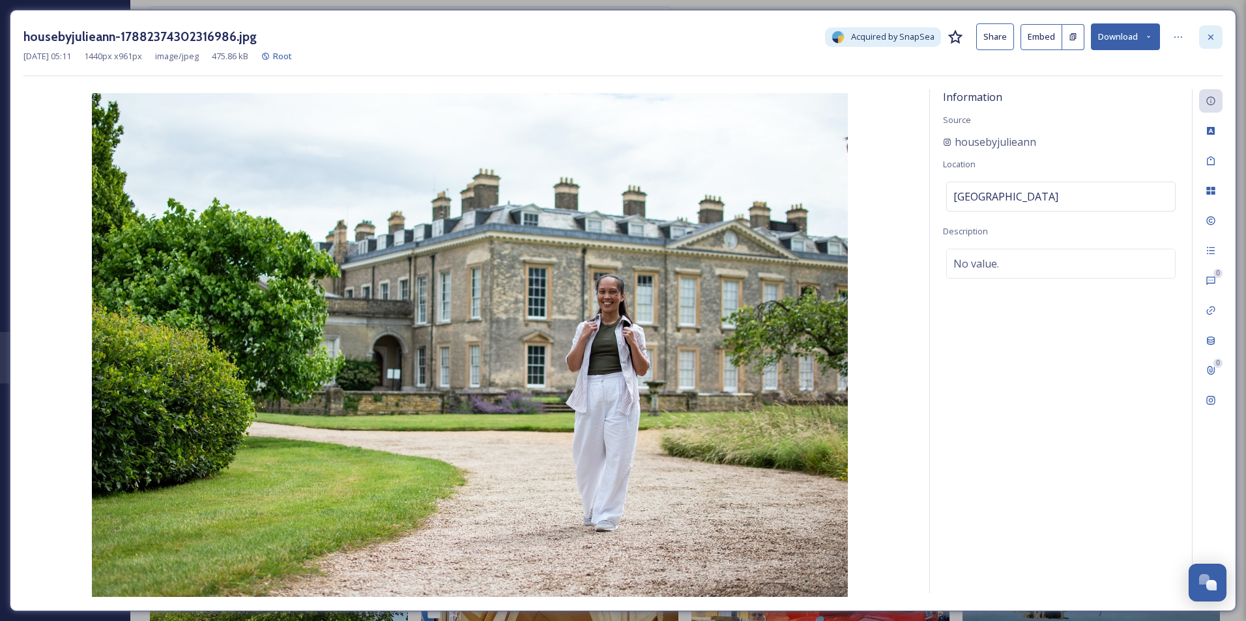
click at [1212, 44] on div at bounding box center [1210, 36] width 23 height 23
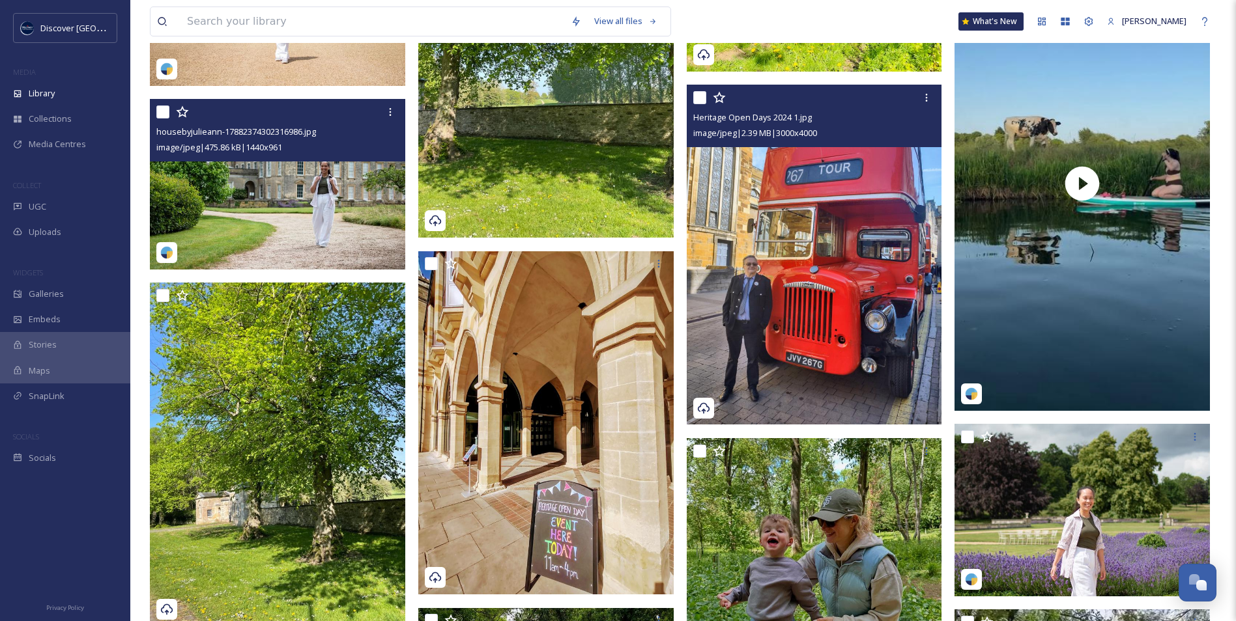
scroll to position [17759, 0]
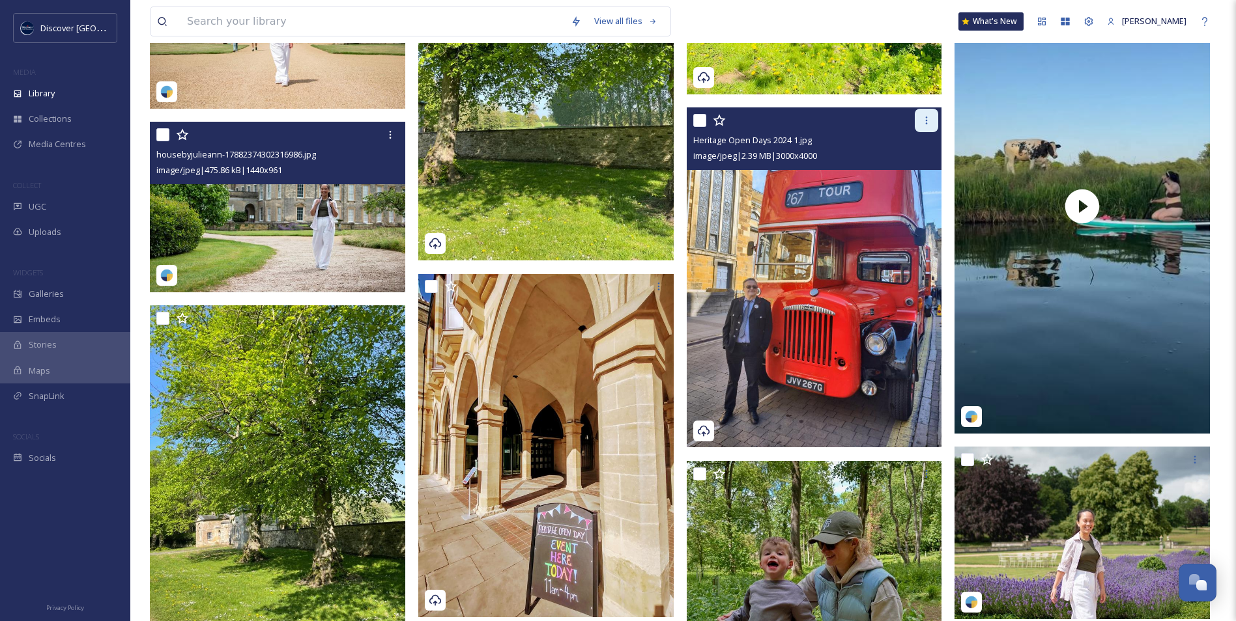
click at [930, 126] on div at bounding box center [926, 120] width 23 height 23
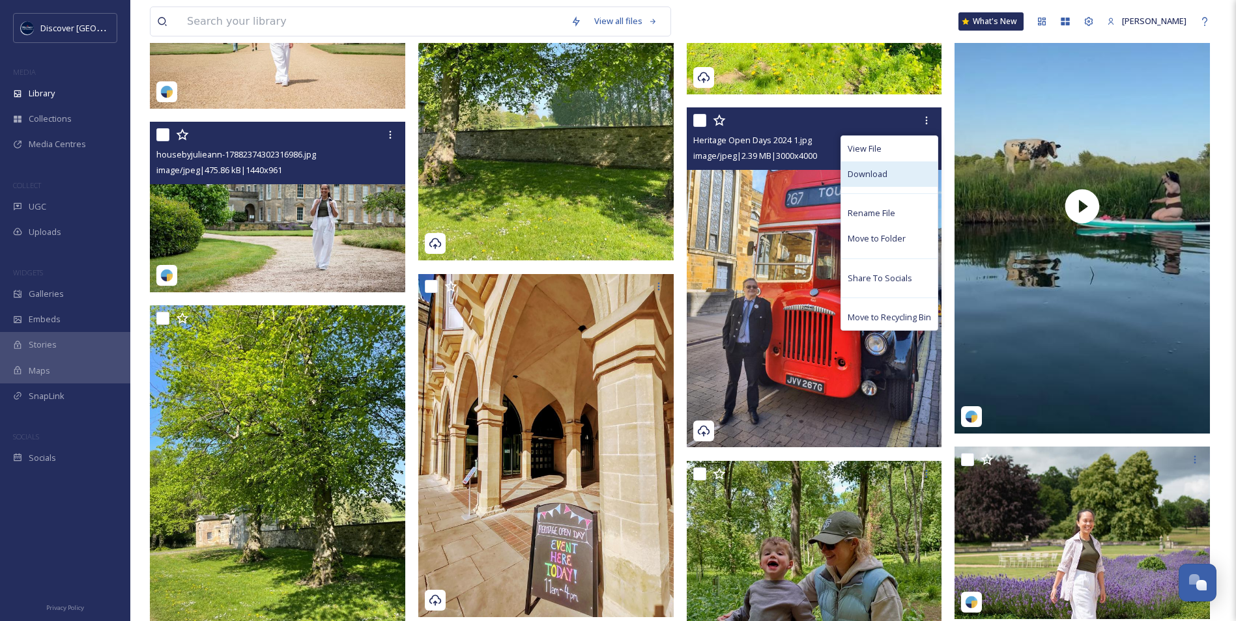
click at [890, 177] on div "Download" at bounding box center [889, 174] width 96 height 25
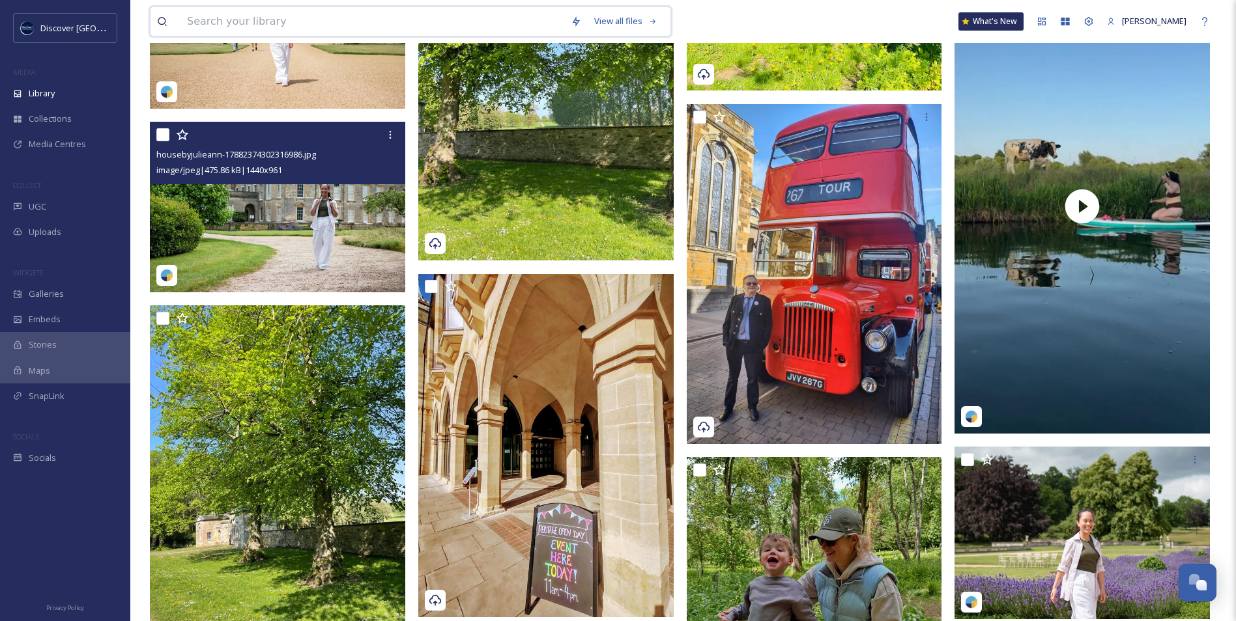
click at [460, 30] on input at bounding box center [372, 21] width 384 height 29
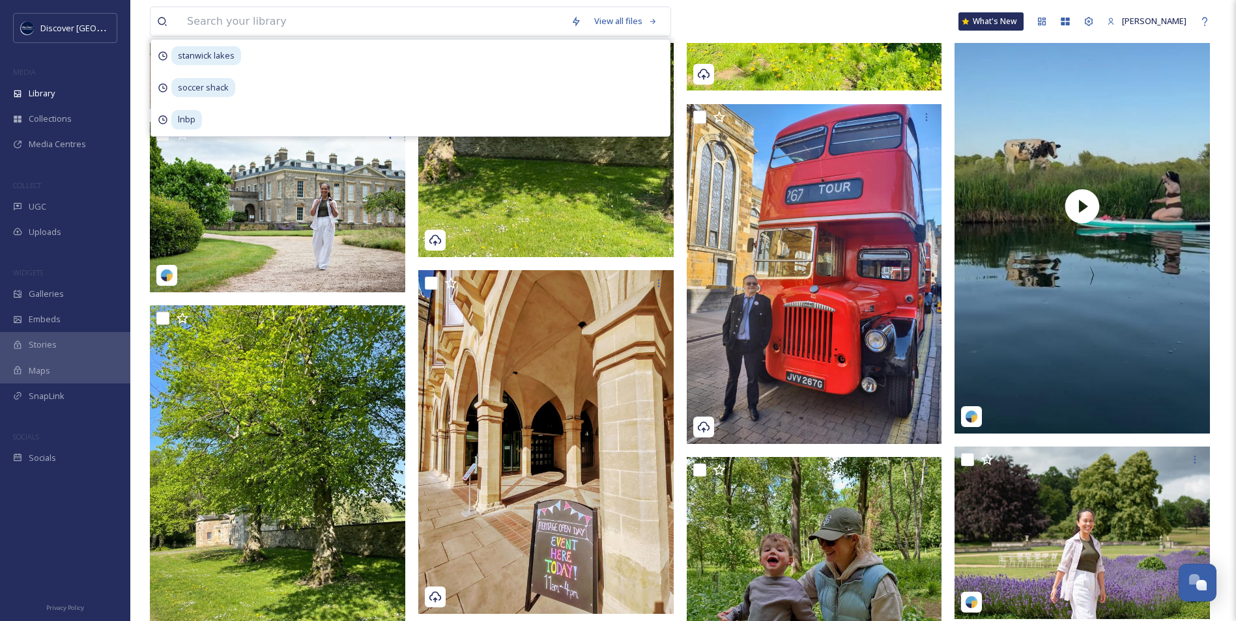
click at [888, 11] on div "View all files stanwick lakes soccer shack lnbp What's [GEOGRAPHIC_DATA][PERSON…" at bounding box center [683, 21] width 1066 height 43
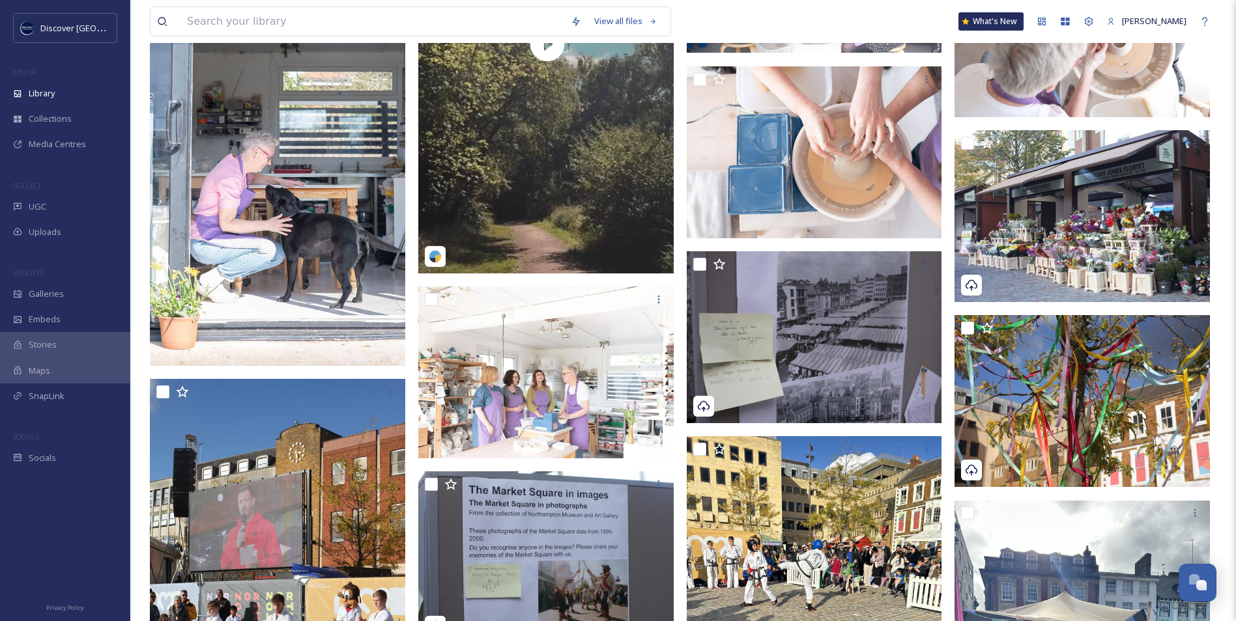
scroll to position [0, 0]
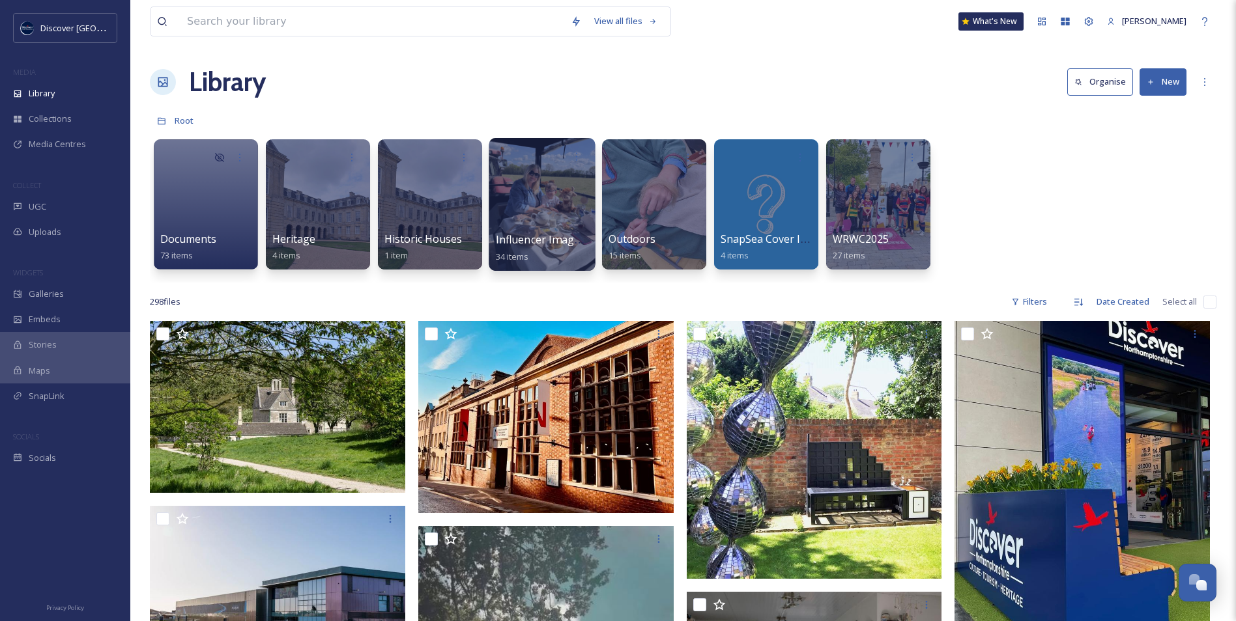
click at [534, 193] on div at bounding box center [542, 204] width 106 height 133
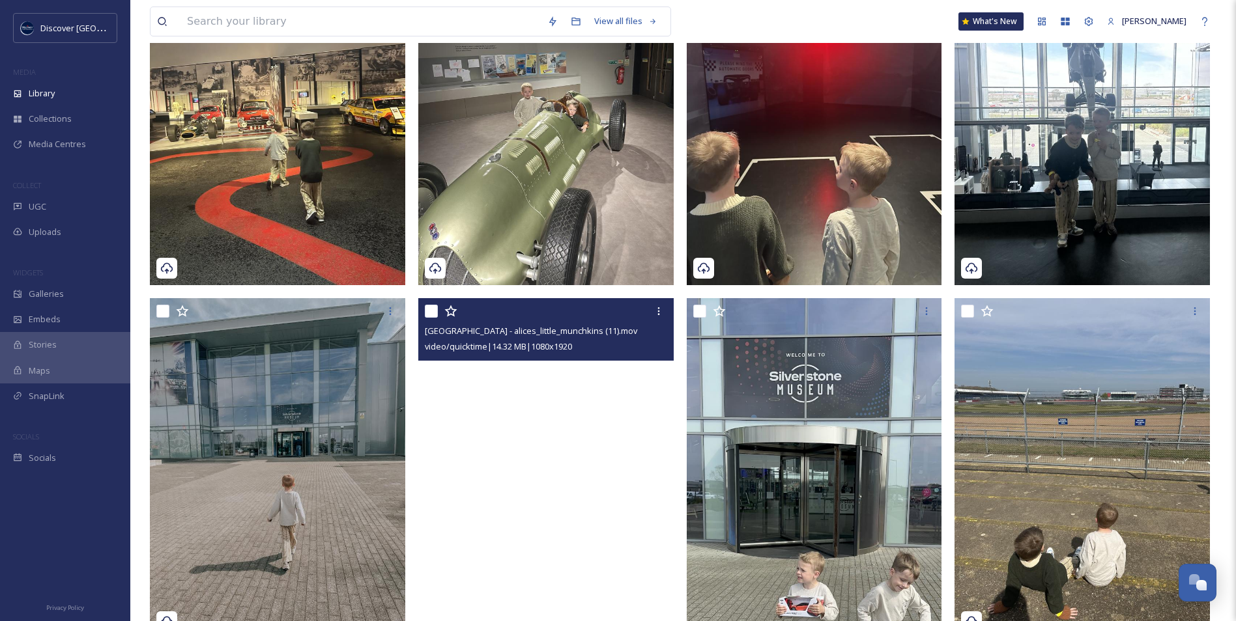
scroll to position [65, 0]
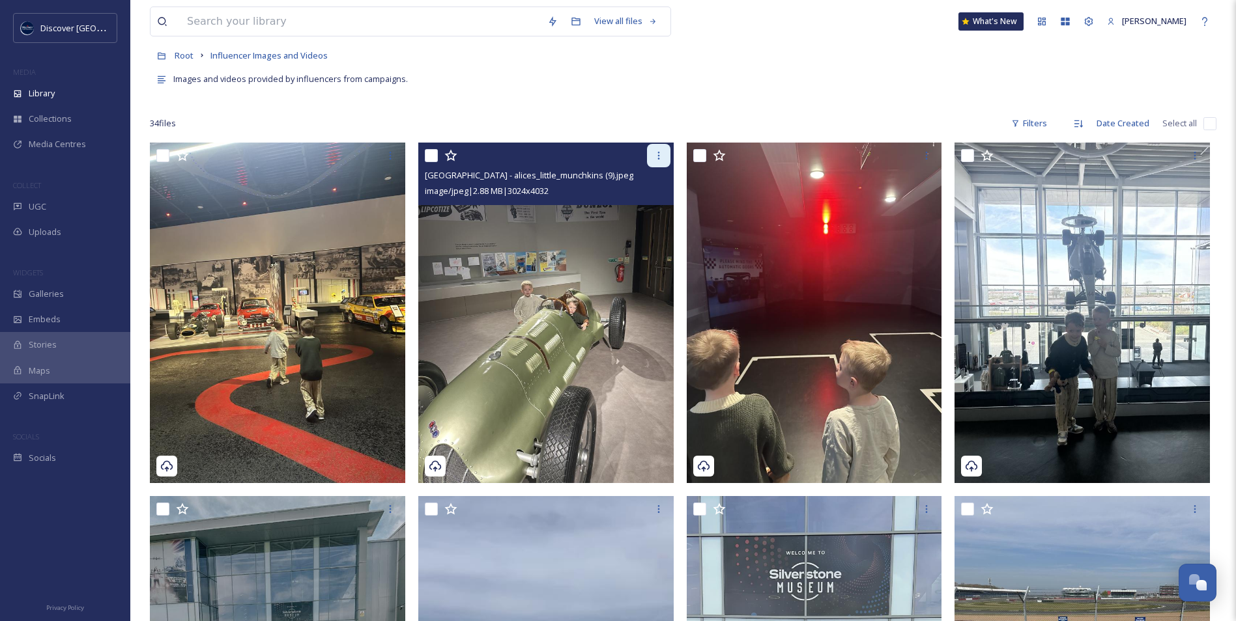
click at [658, 150] on div at bounding box center [658, 155] width 23 height 23
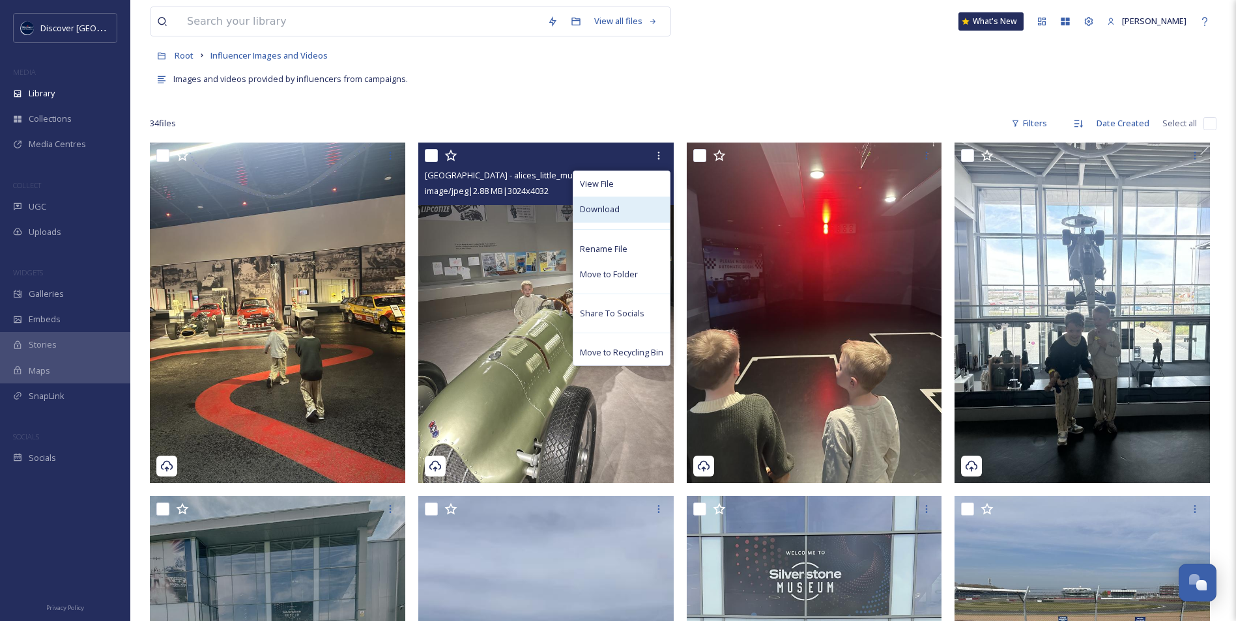
click at [623, 218] on div "Download" at bounding box center [621, 209] width 96 height 25
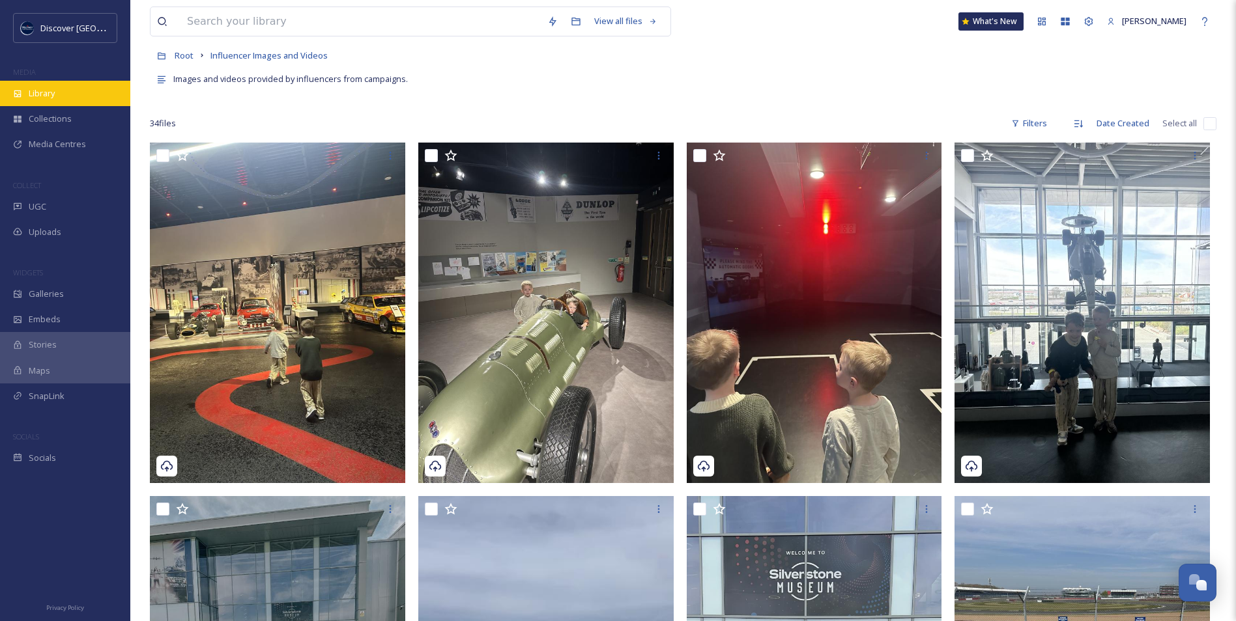
click at [46, 102] on div "Library" at bounding box center [65, 93] width 130 height 25
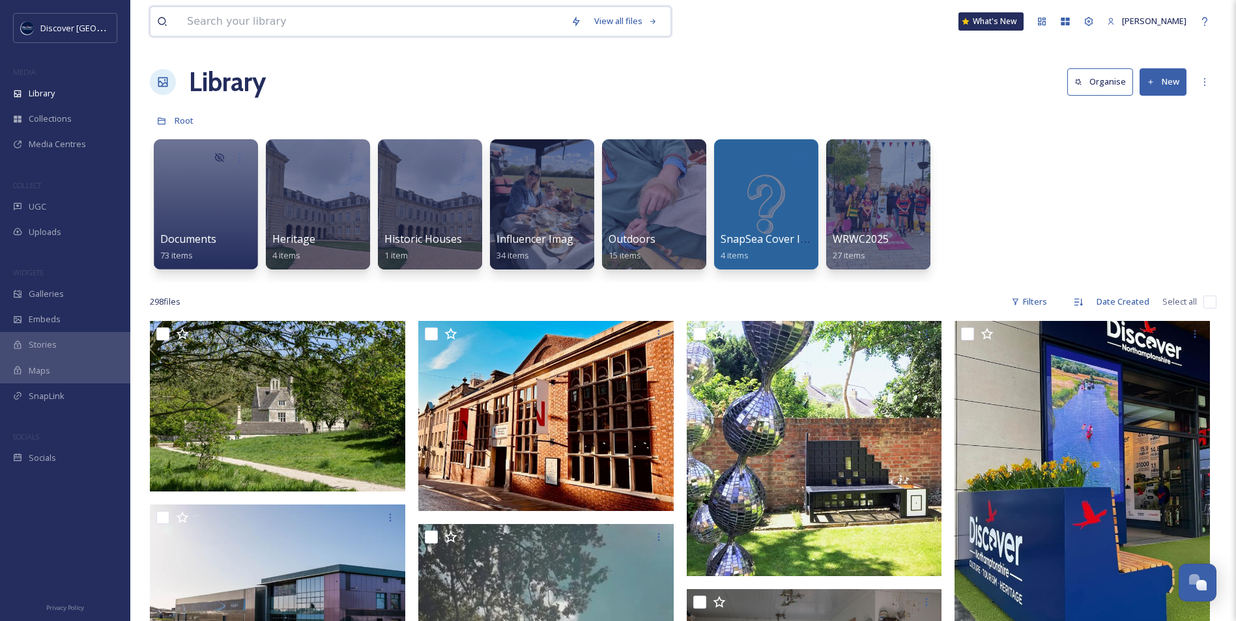
click at [423, 23] on input at bounding box center [372, 21] width 384 height 29
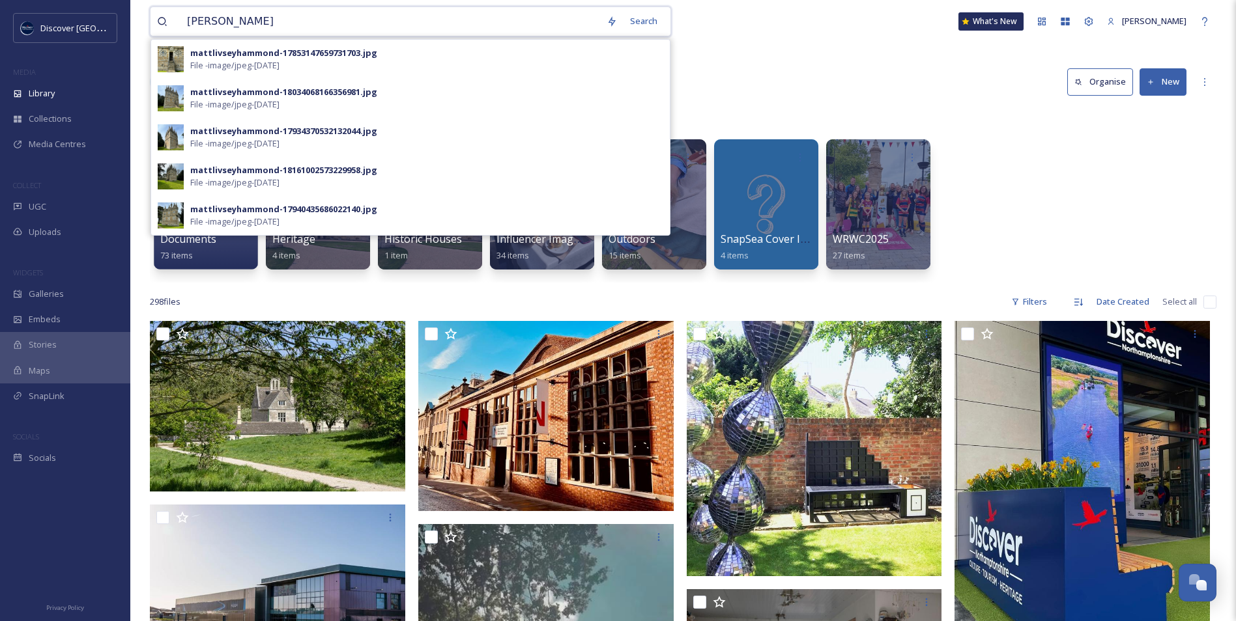
type input "[PERSON_NAME]"
click at [566, 20] on input "[PERSON_NAME]" at bounding box center [390, 21] width 420 height 29
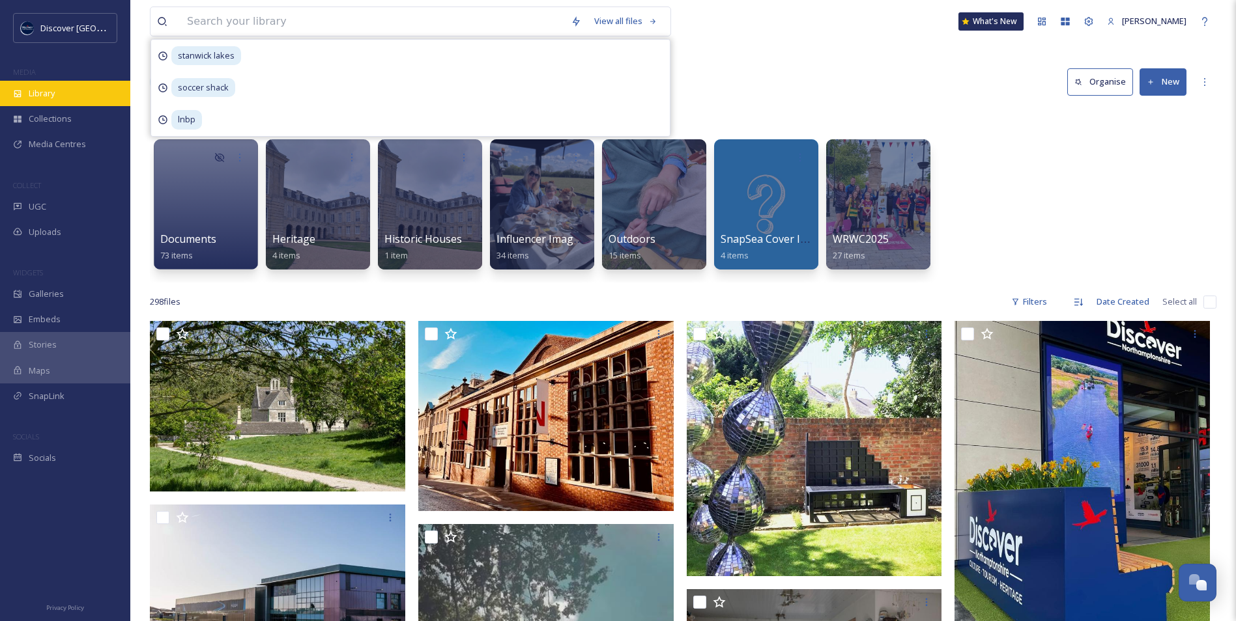
click at [75, 93] on div "Library" at bounding box center [65, 93] width 130 height 25
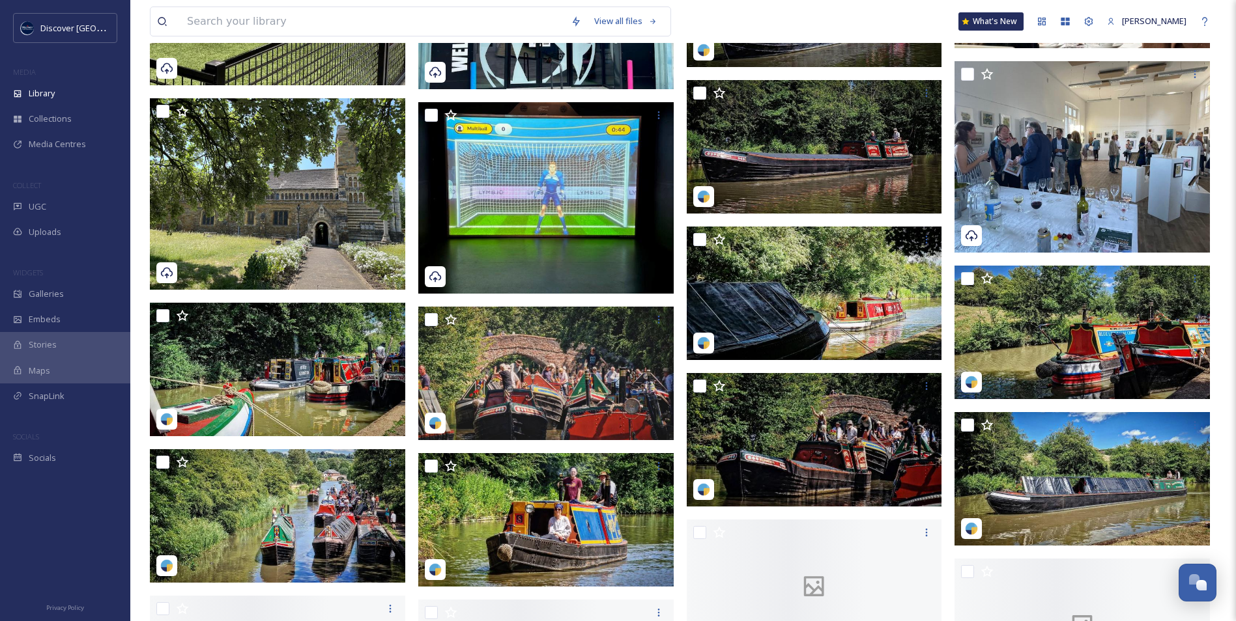
scroll to position [11878, 0]
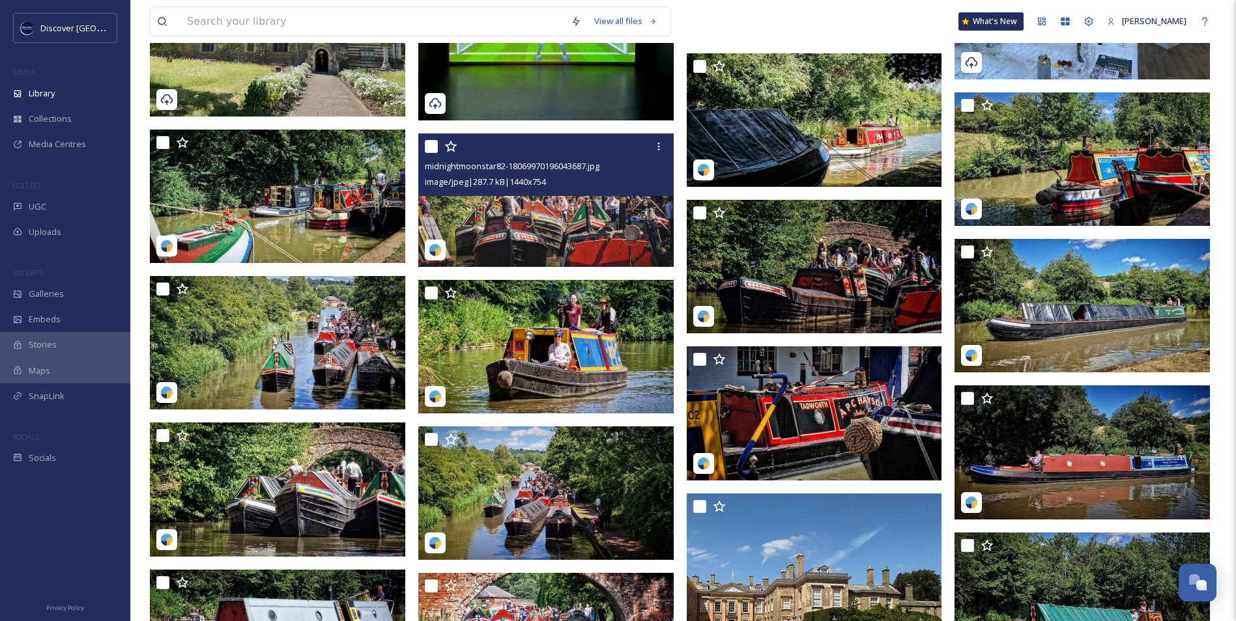
click at [459, 209] on img at bounding box center [545, 201] width 255 height 134
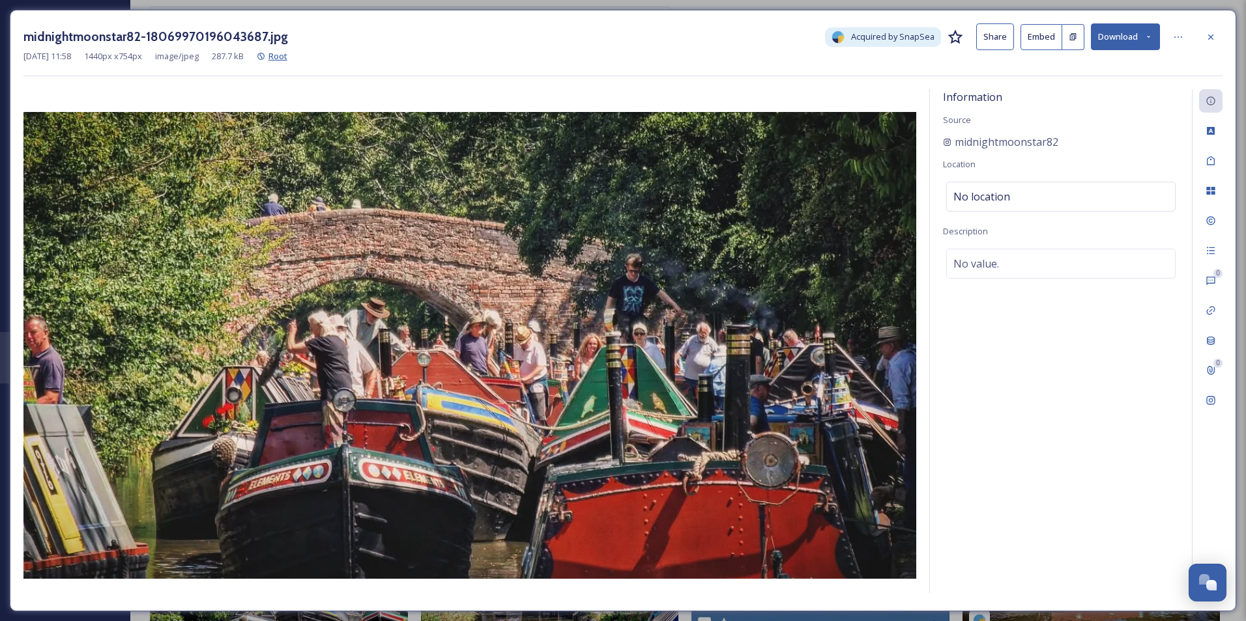
click at [287, 55] on span "Root" at bounding box center [277, 56] width 19 height 12
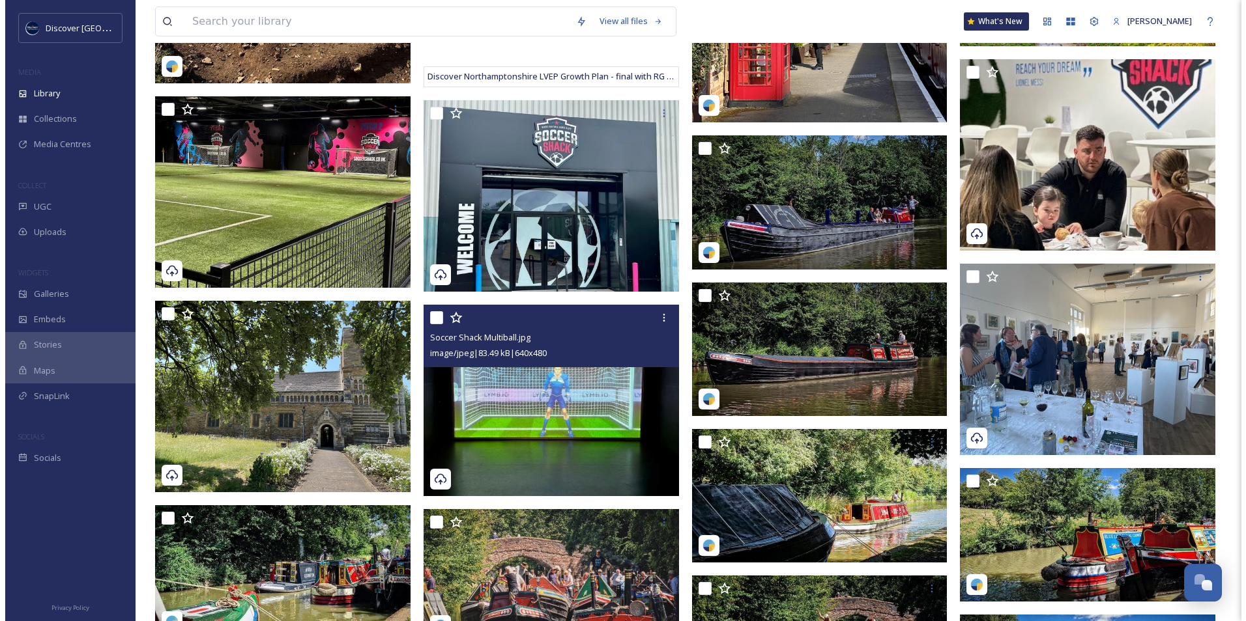
scroll to position [11958, 0]
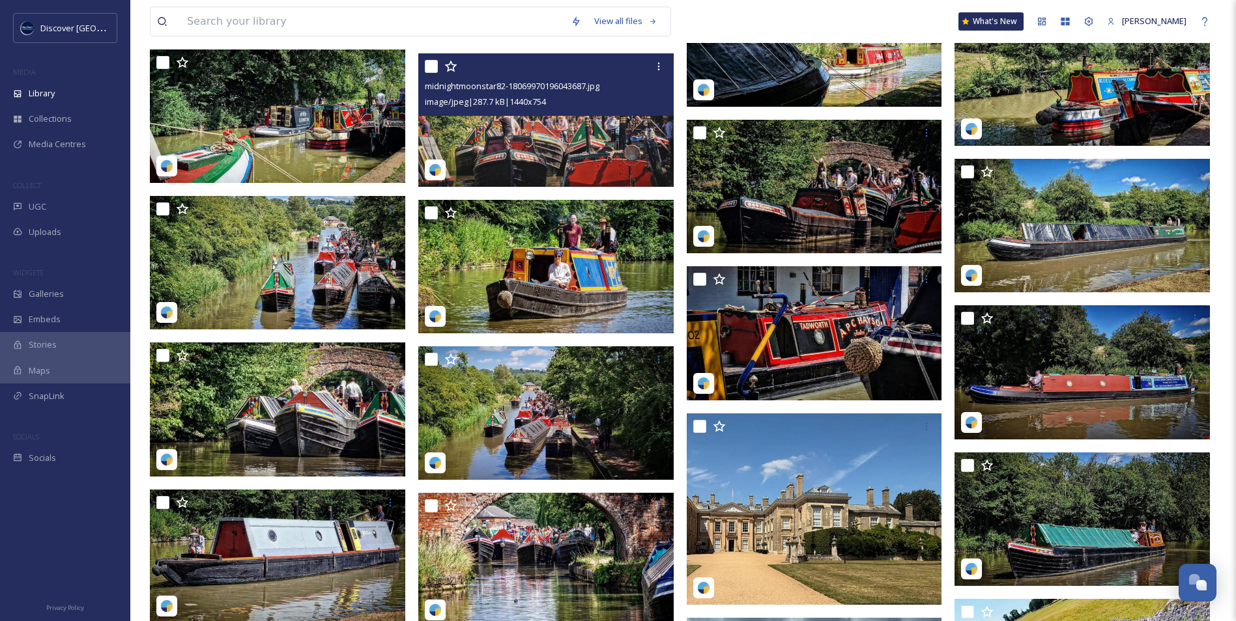
click at [543, 154] on img at bounding box center [545, 120] width 255 height 134
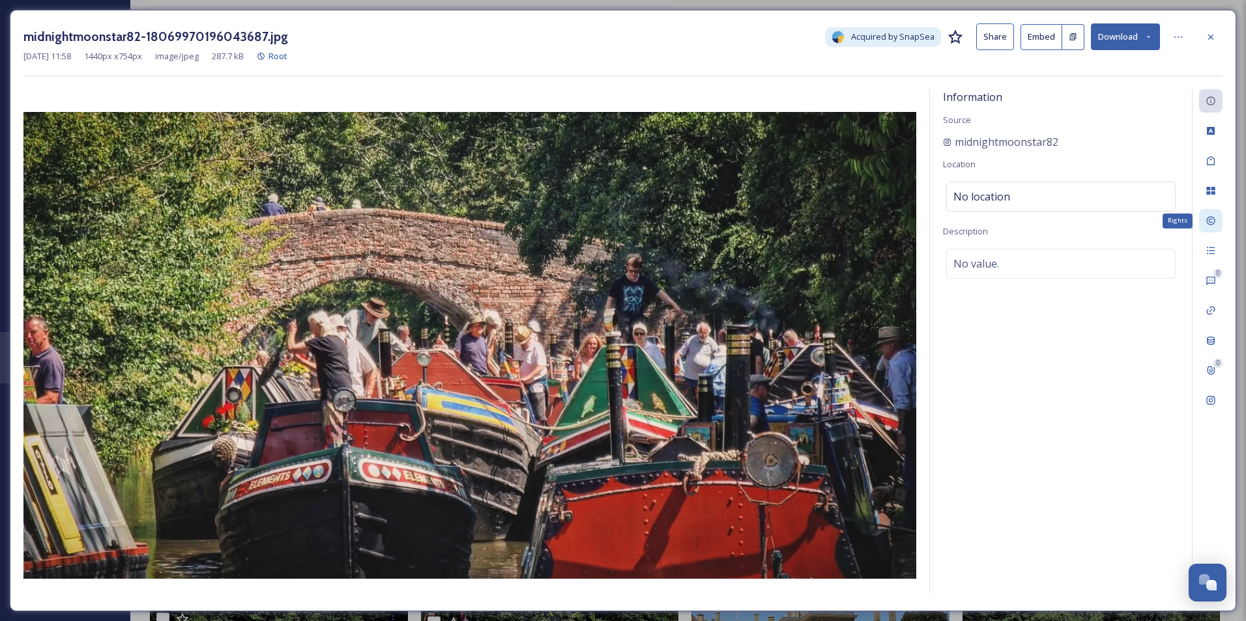
click at [1212, 219] on icon at bounding box center [1210, 221] width 10 height 10
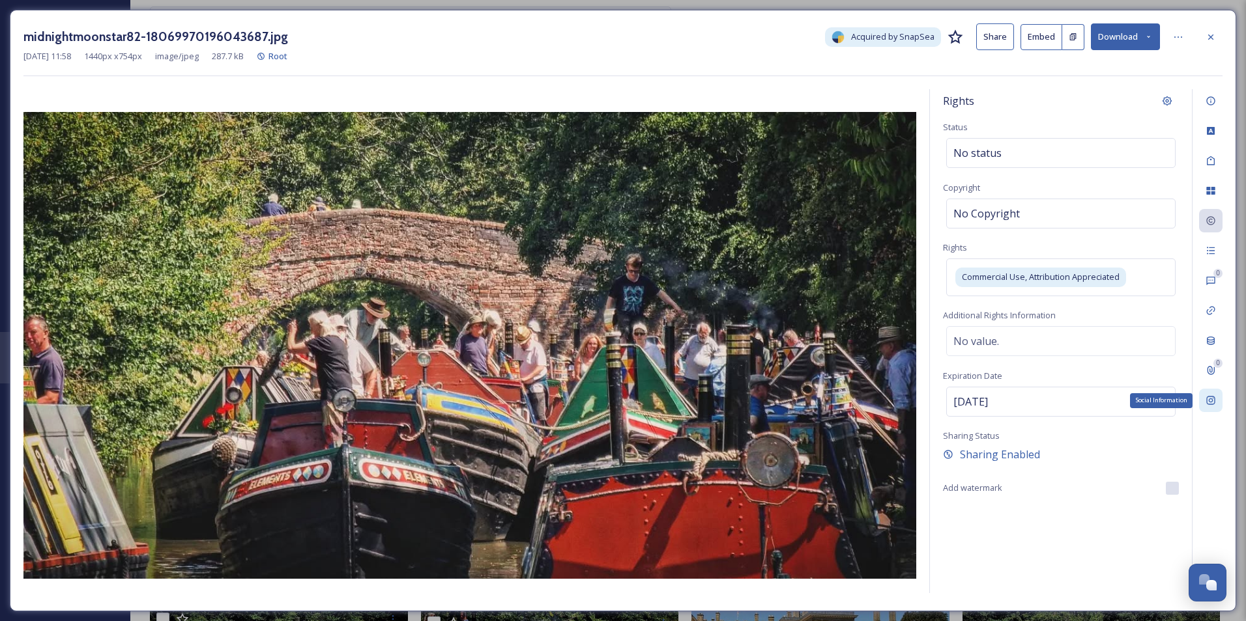
click at [1209, 404] on icon at bounding box center [1210, 400] width 10 height 10
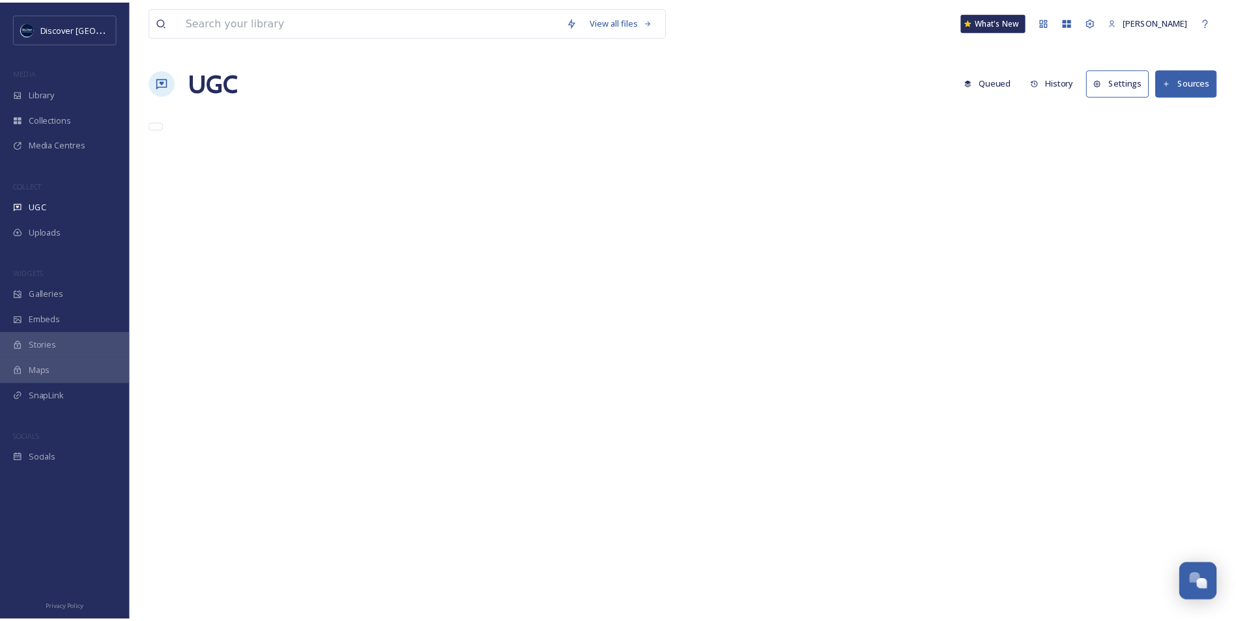
scroll to position [3292, 0]
